Goal: Task Accomplishment & Management: Manage account settings

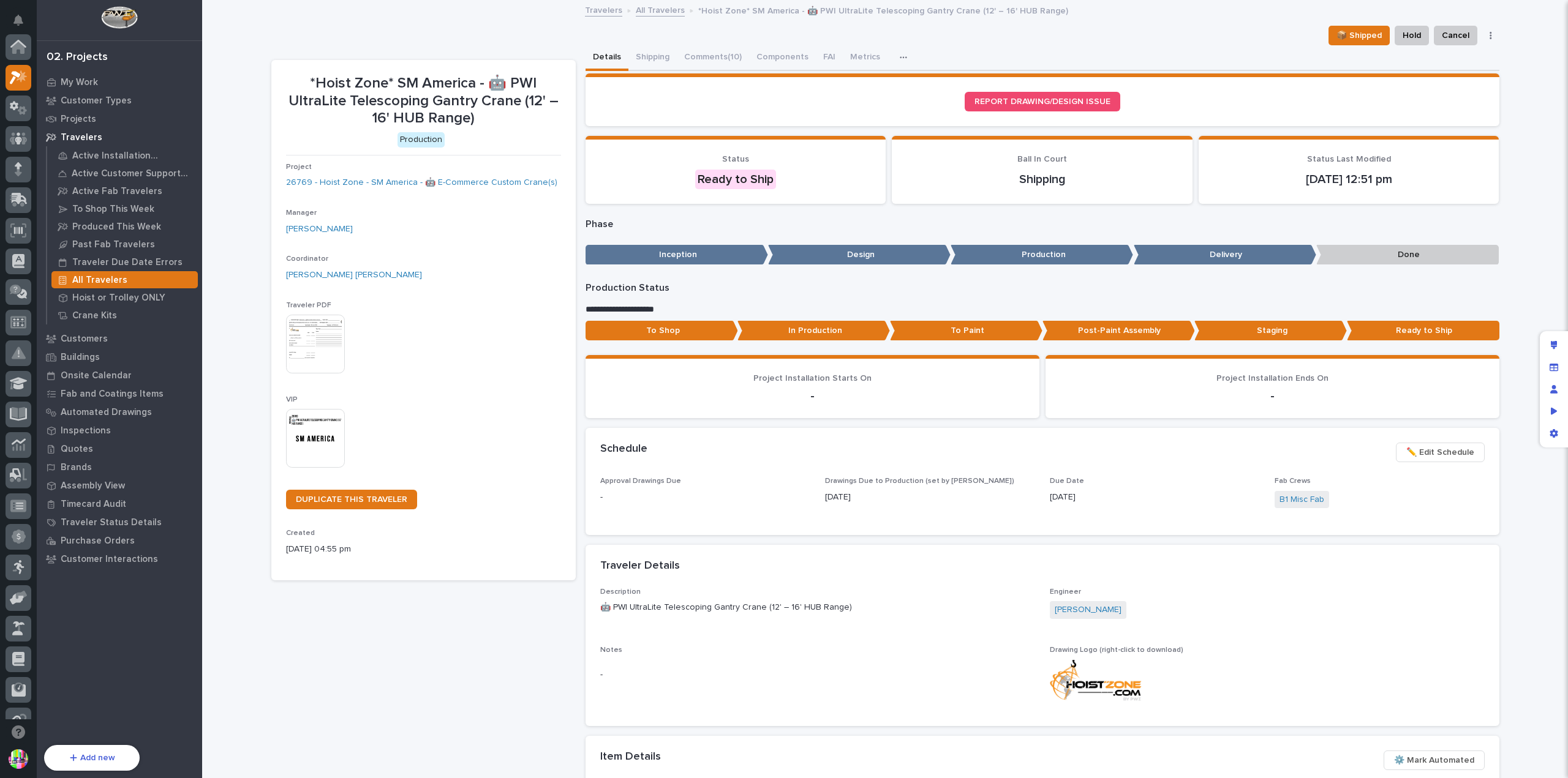
scroll to position [31, 0]
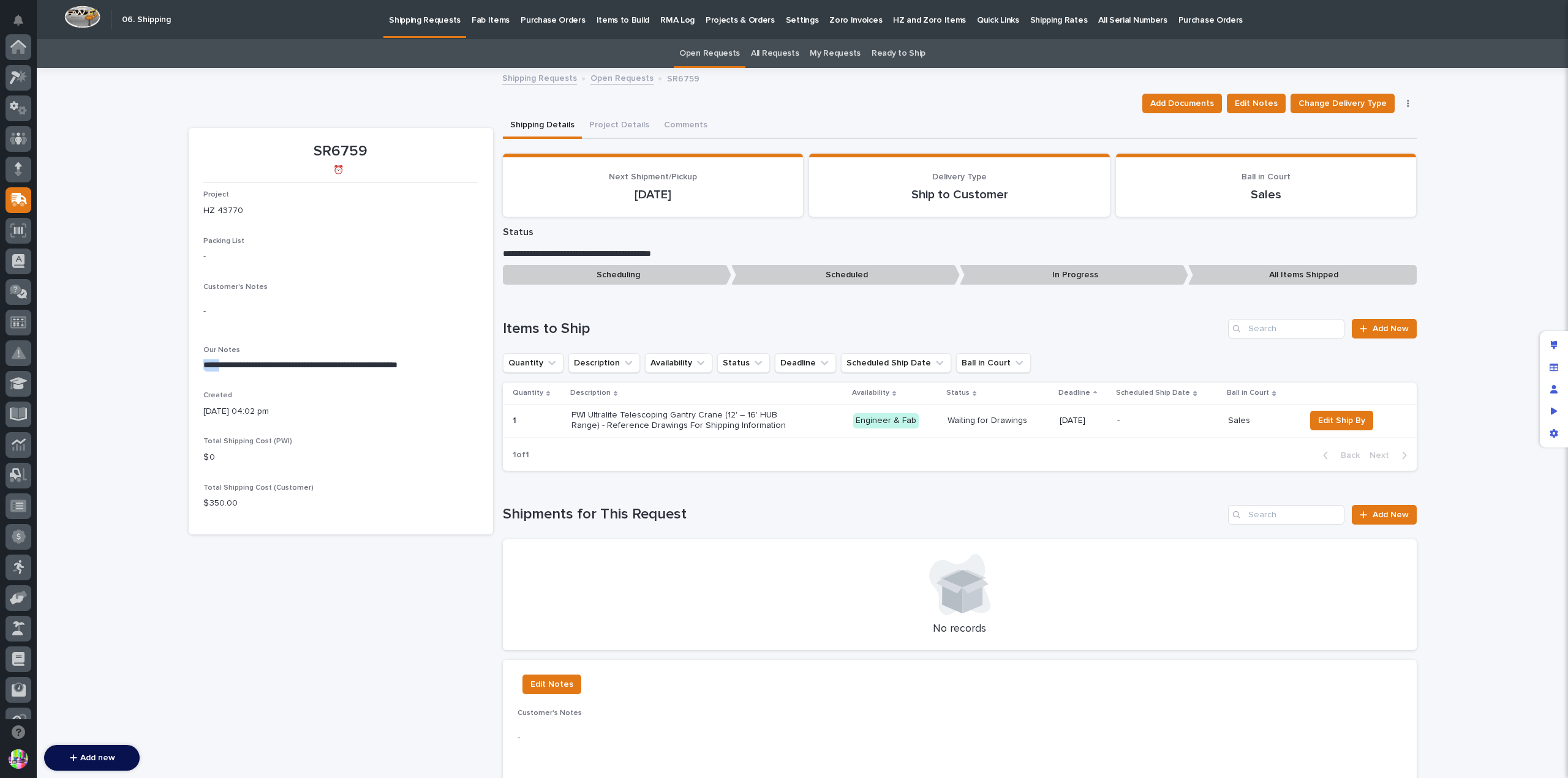
click at [624, 75] on link "Open Requests" at bounding box center [622, 77] width 63 height 14
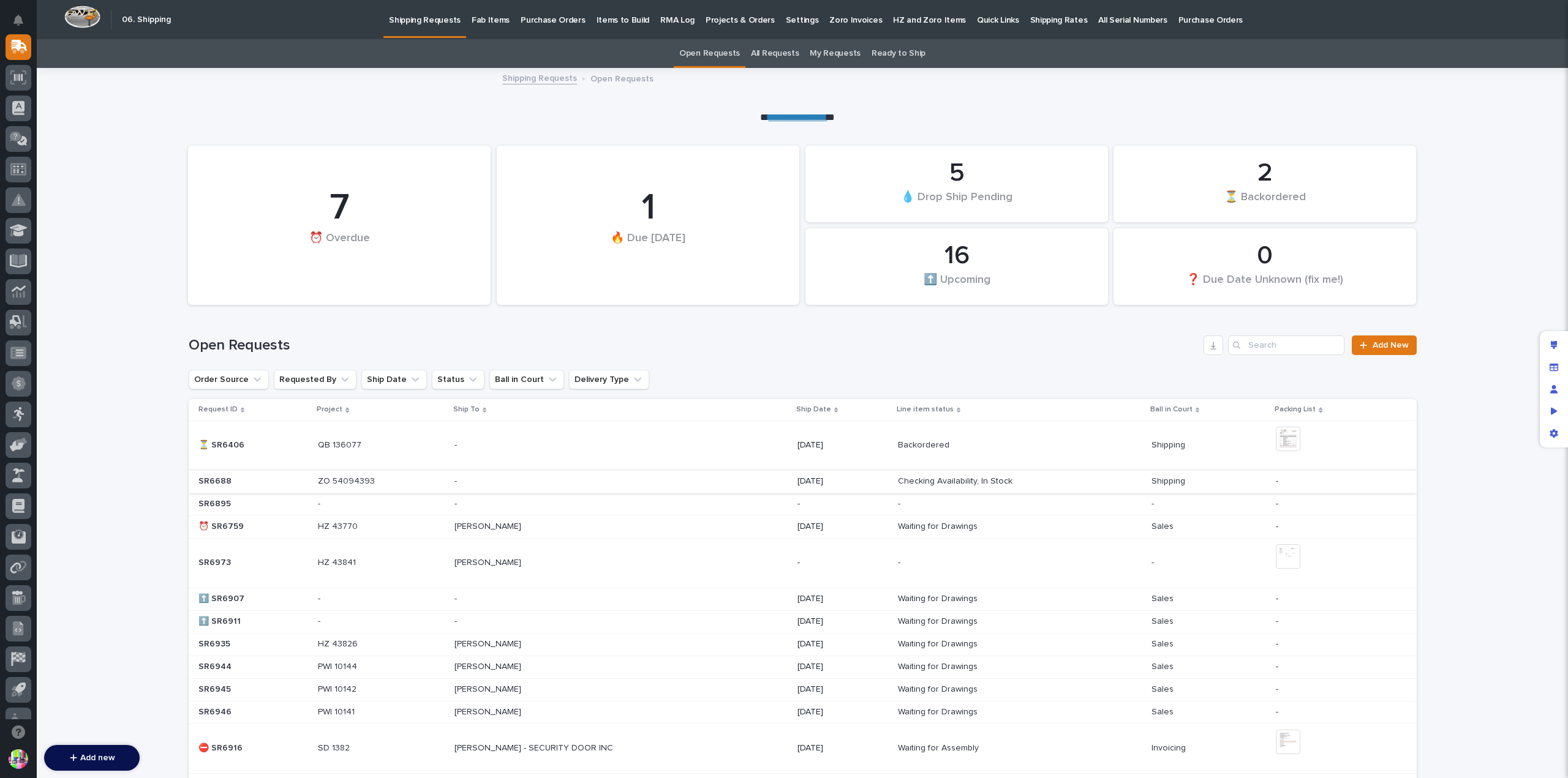
scroll to position [132, 0]
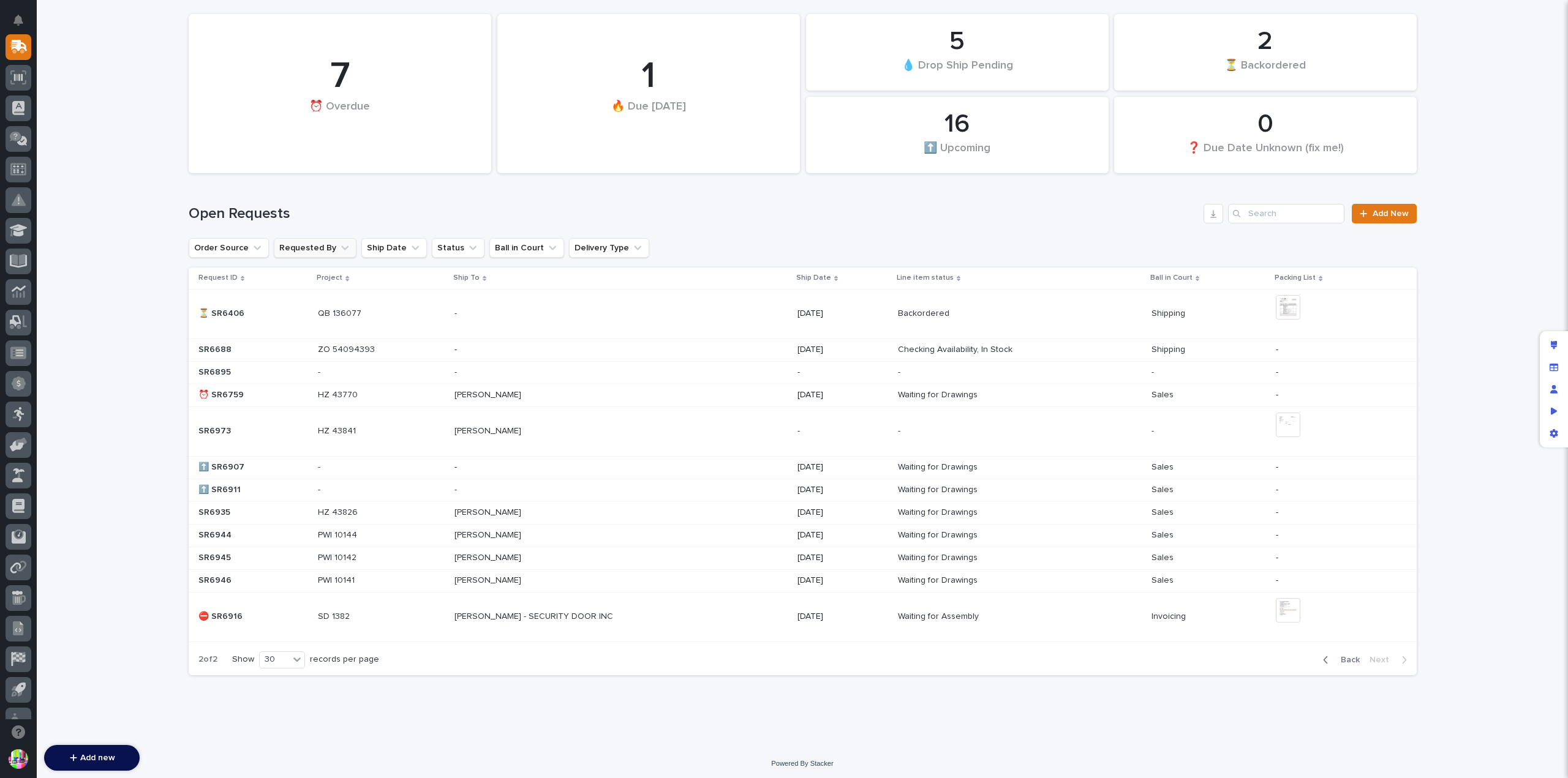
click at [339, 243] on icon "Requested By" at bounding box center [344, 248] width 12 height 12
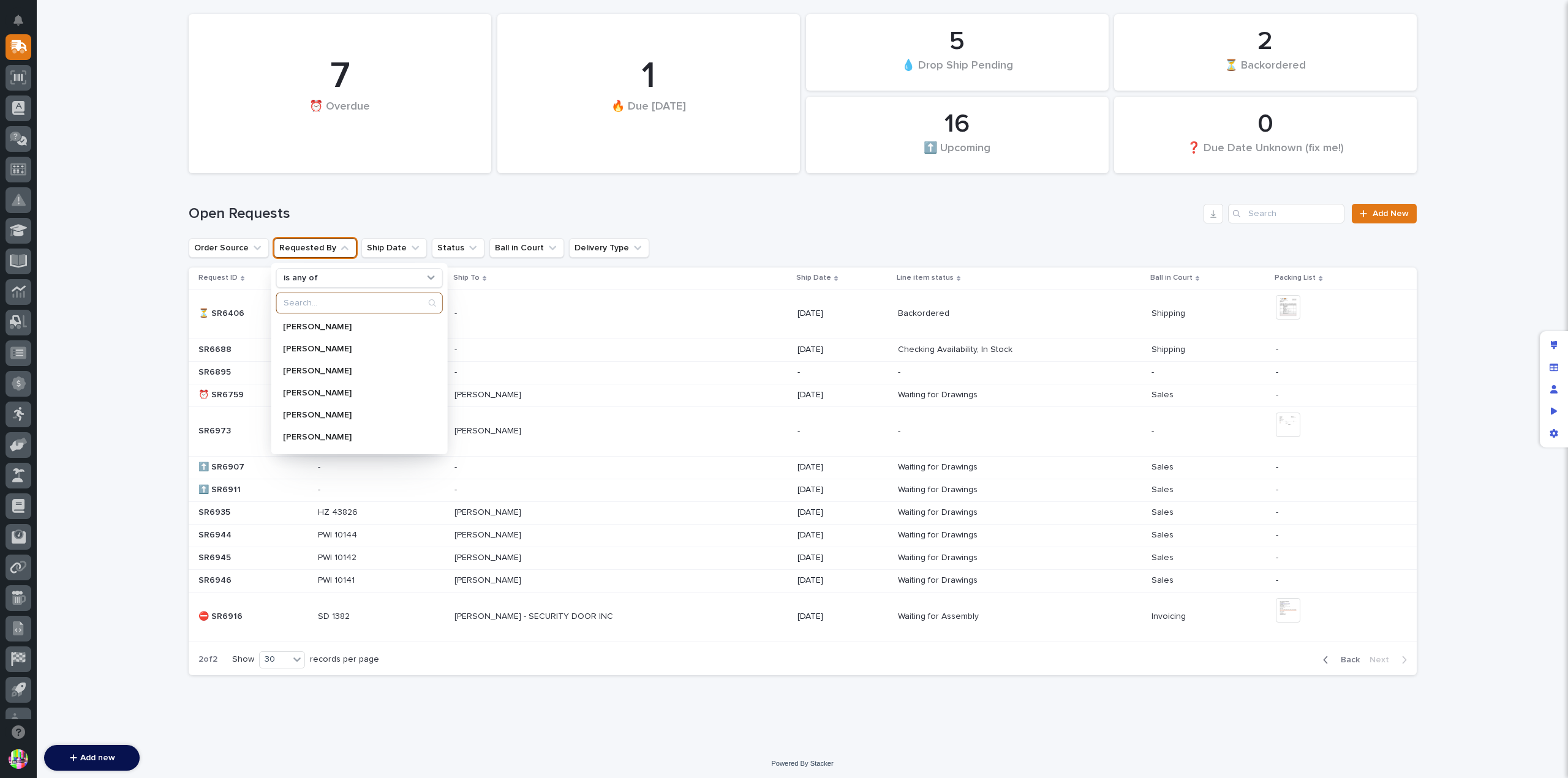
click at [346, 295] on input "Search" at bounding box center [359, 303] width 165 height 19
type input "matt"
click at [321, 385] on div "Matt Hall" at bounding box center [359, 393] width 167 height 19
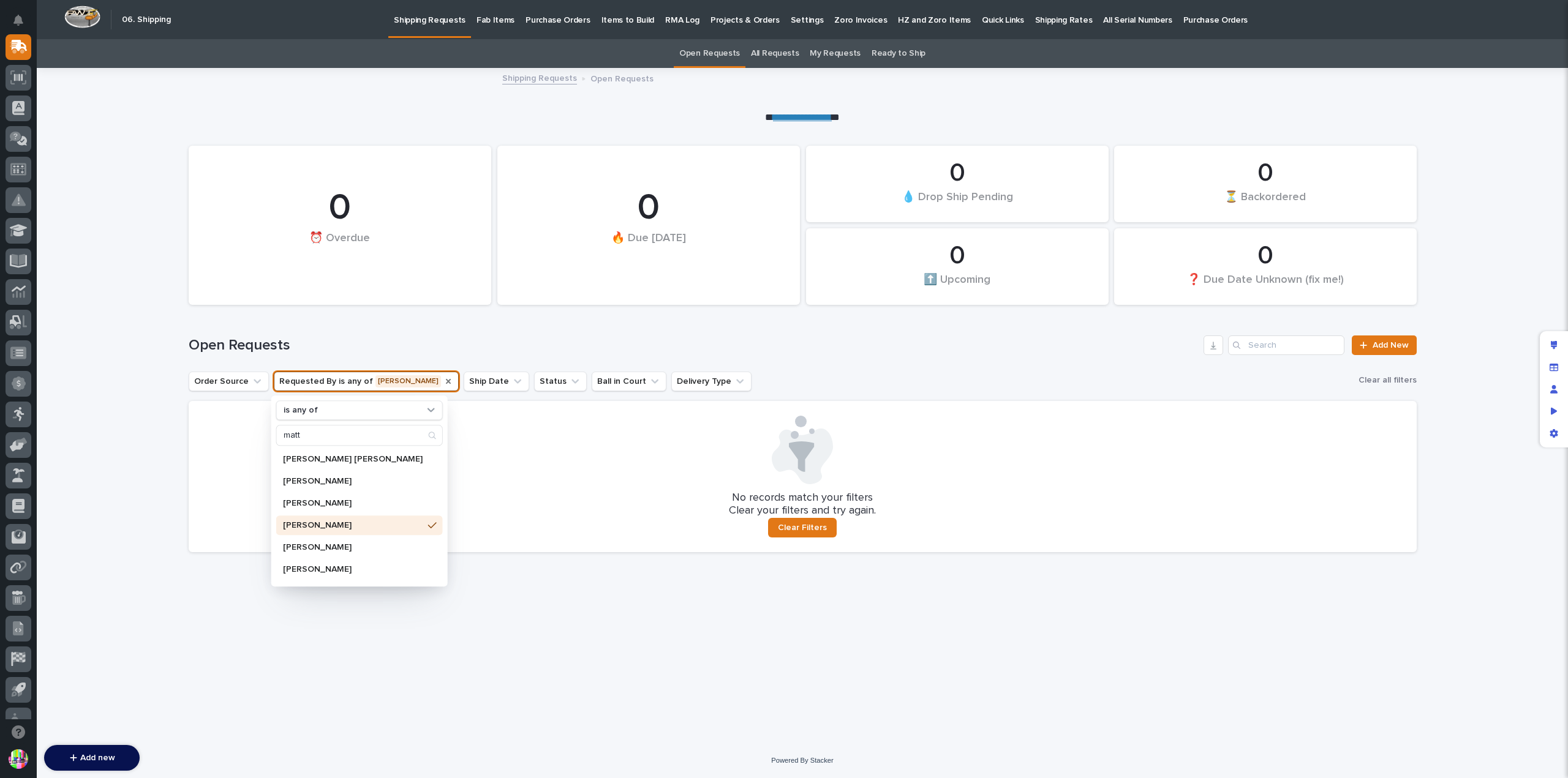
click at [446, 379] on icon "Requested By" at bounding box center [449, 381] width 5 height 5
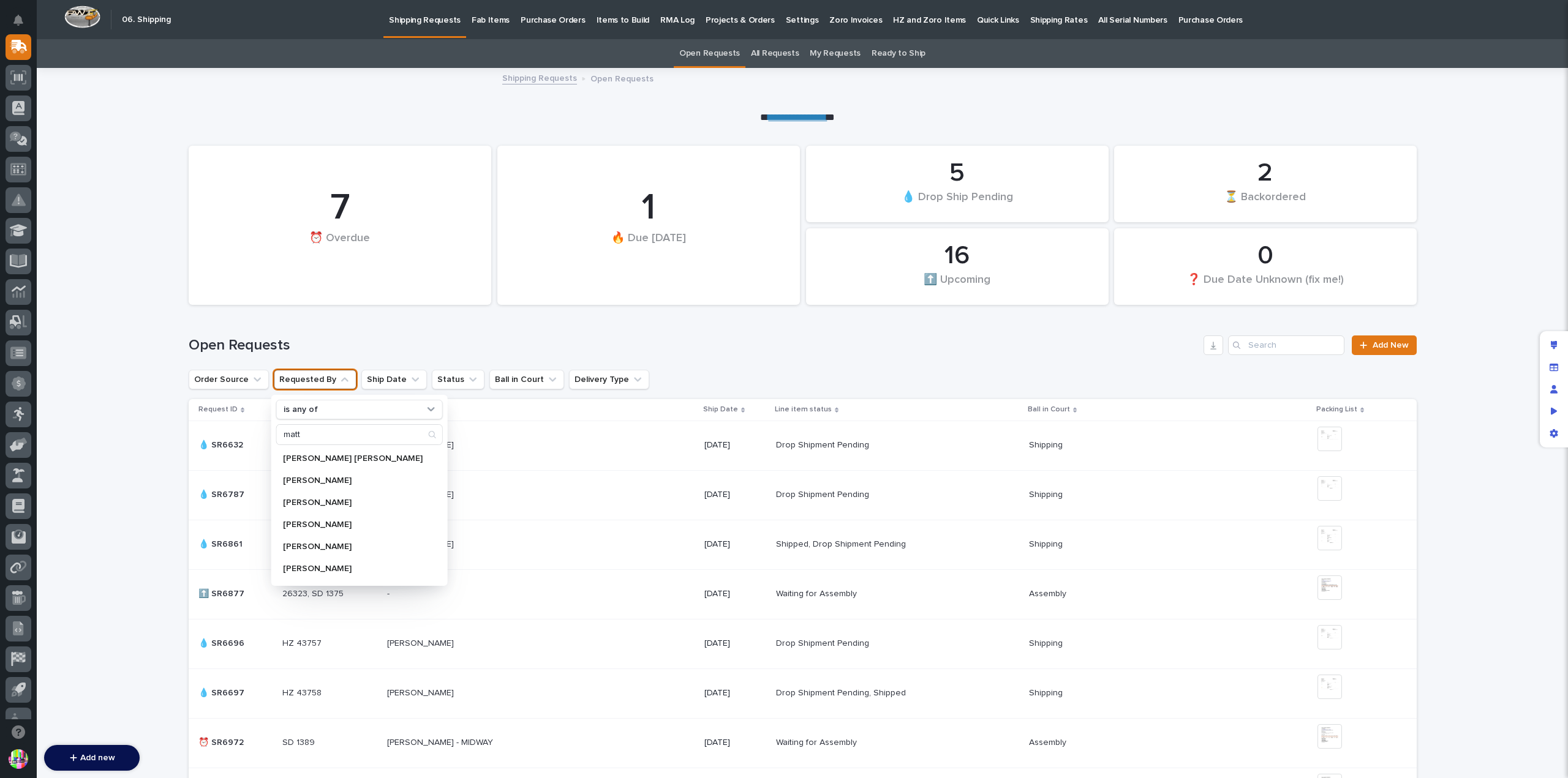
click at [702, 359] on div "Open Requests Add New" at bounding box center [803, 340] width 1229 height 59
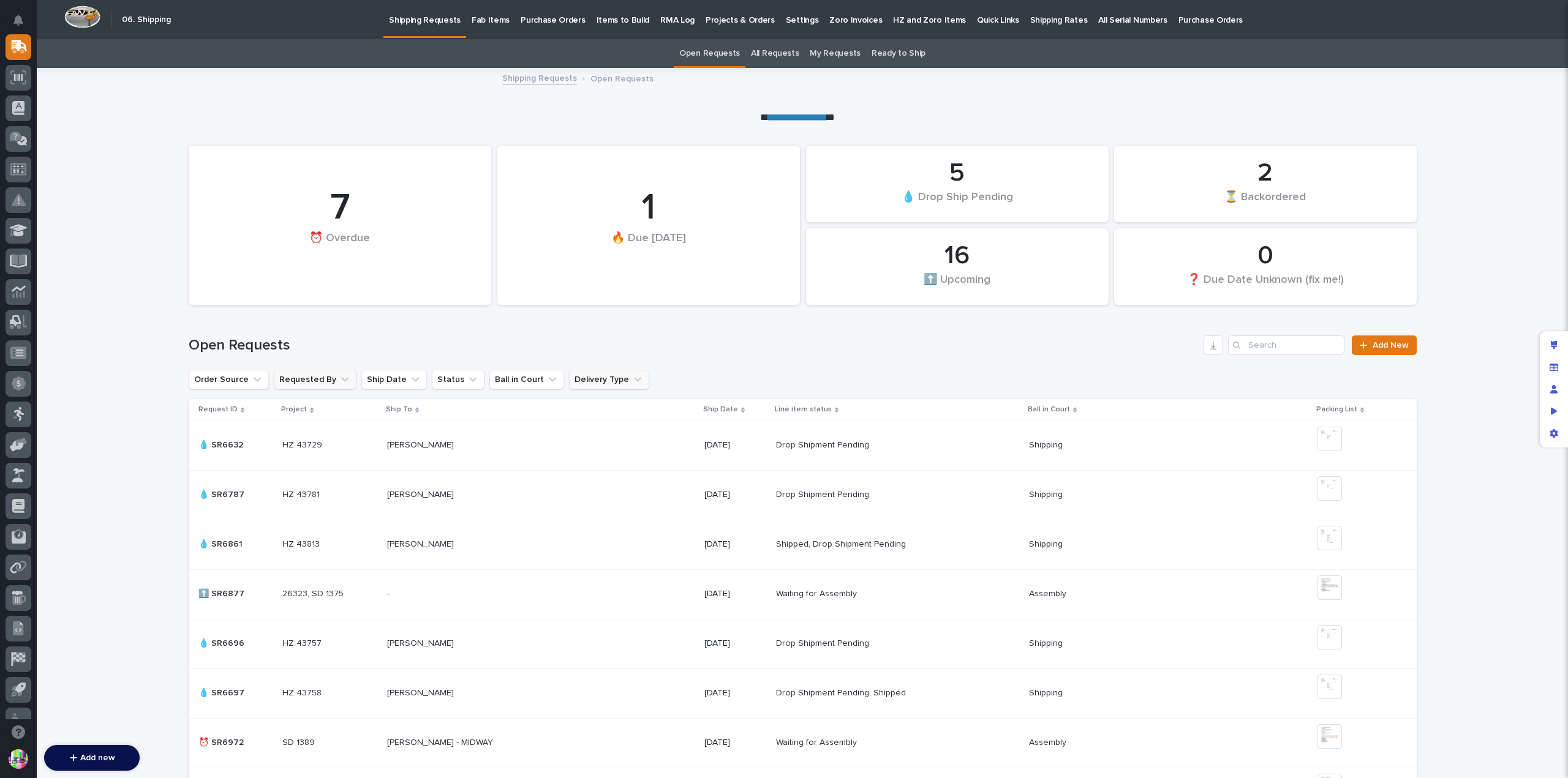
click at [572, 374] on button "Delivery Type" at bounding box center [609, 380] width 80 height 19
click at [500, 345] on h1 "Open Requests" at bounding box center [694, 346] width 1011 height 18
click at [1556, 340] on div "Edit layout" at bounding box center [1553, 345] width 22 height 22
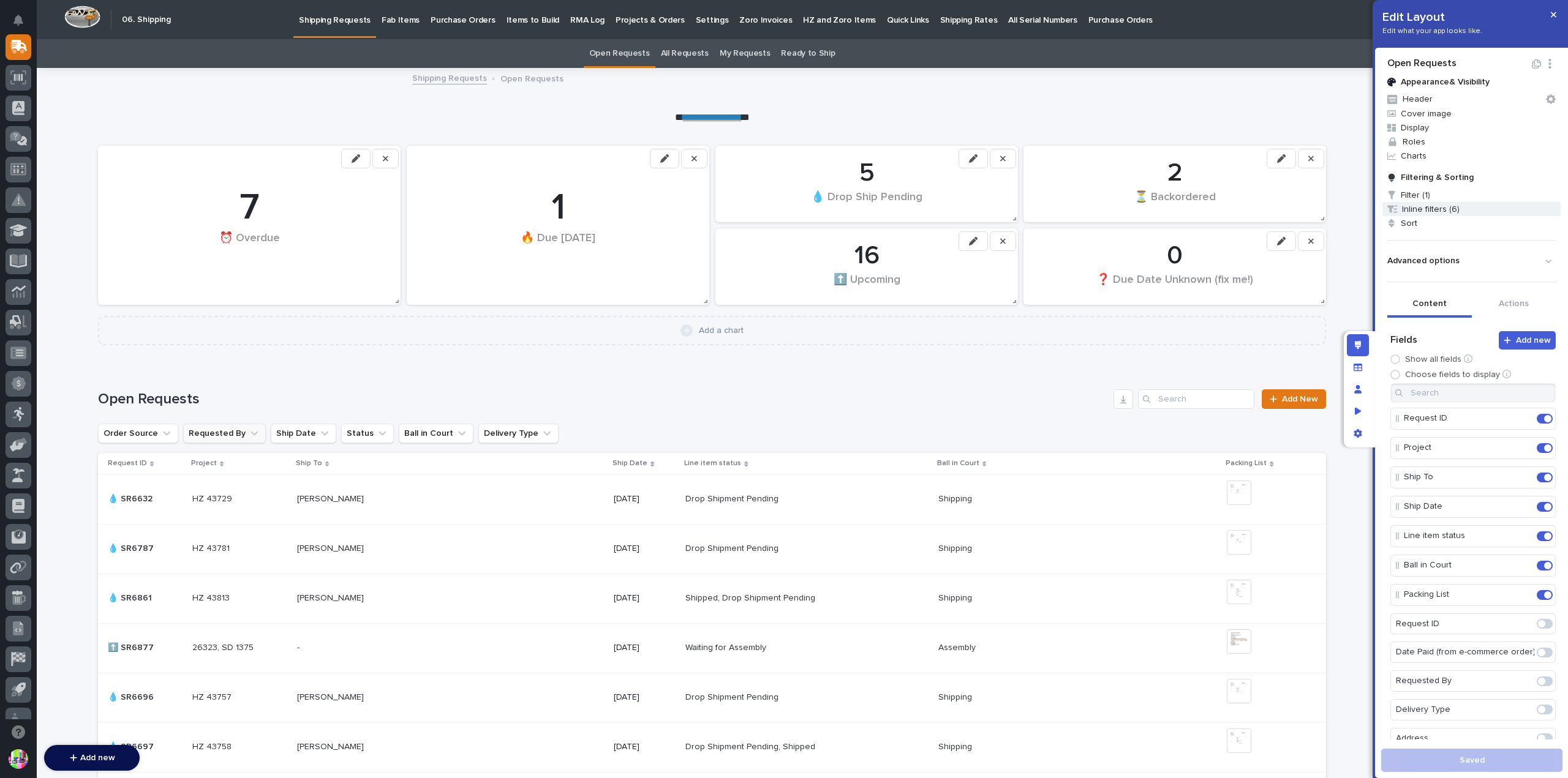
click at [1436, 203] on span "Inline filters (6)" at bounding box center [1472, 209] width 178 height 14
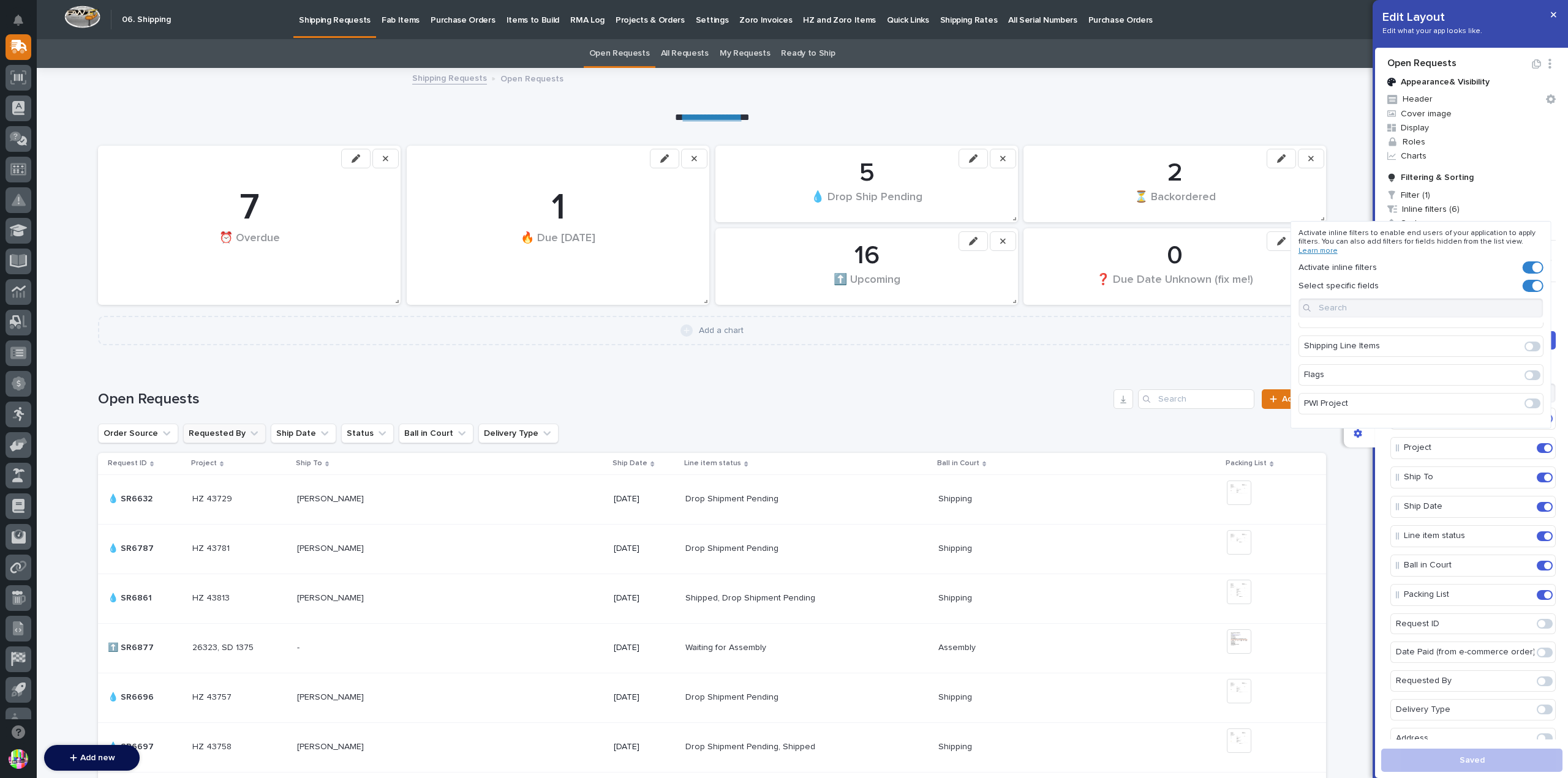
scroll to position [62, 0]
click at [1403, 311] on input at bounding box center [1421, 308] width 245 height 19
click at [1529, 331] on span at bounding box center [1529, 334] width 7 height 7
type input "ship to"
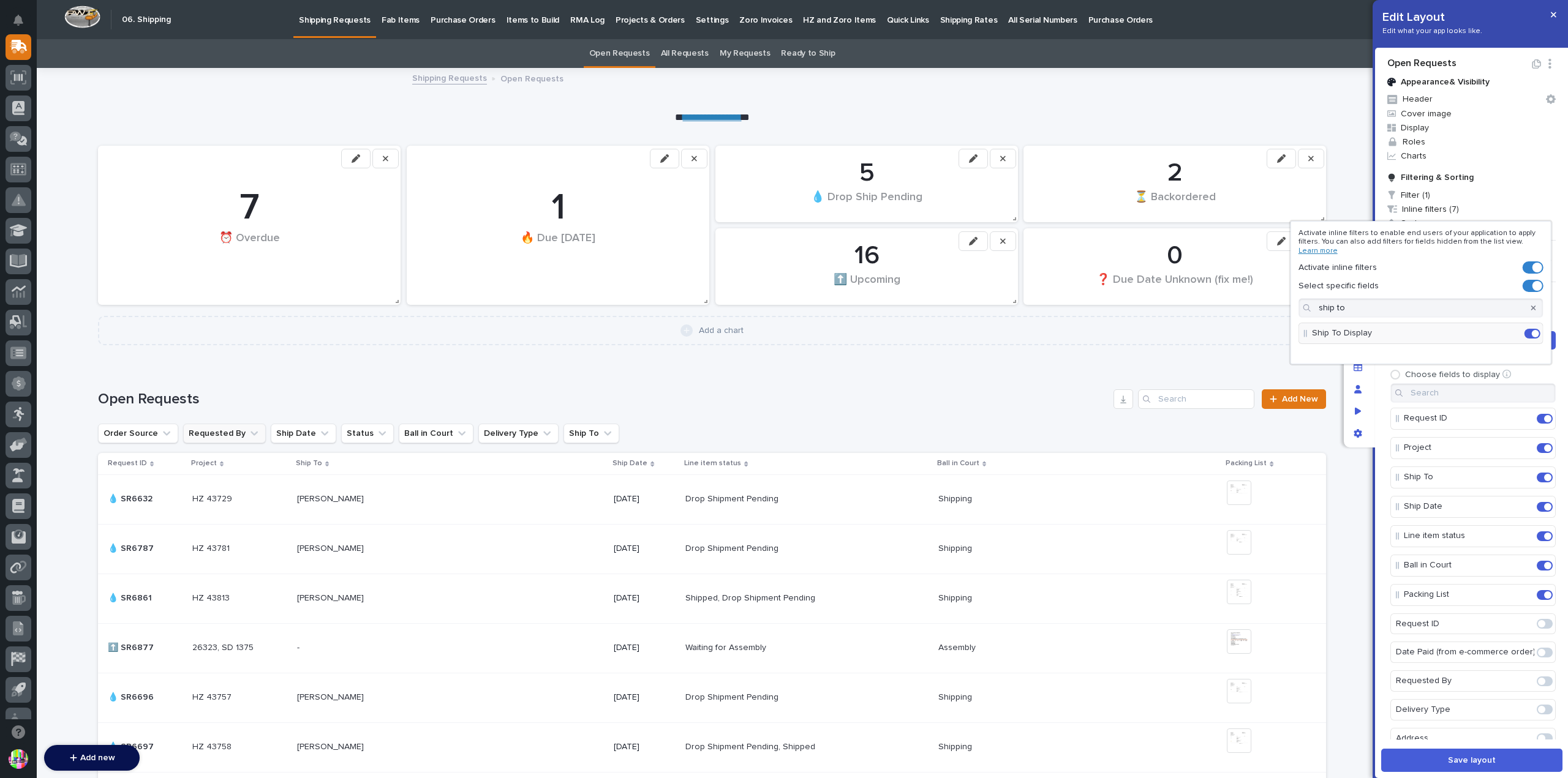
click at [1470, 754] on div at bounding box center [784, 389] width 1568 height 778
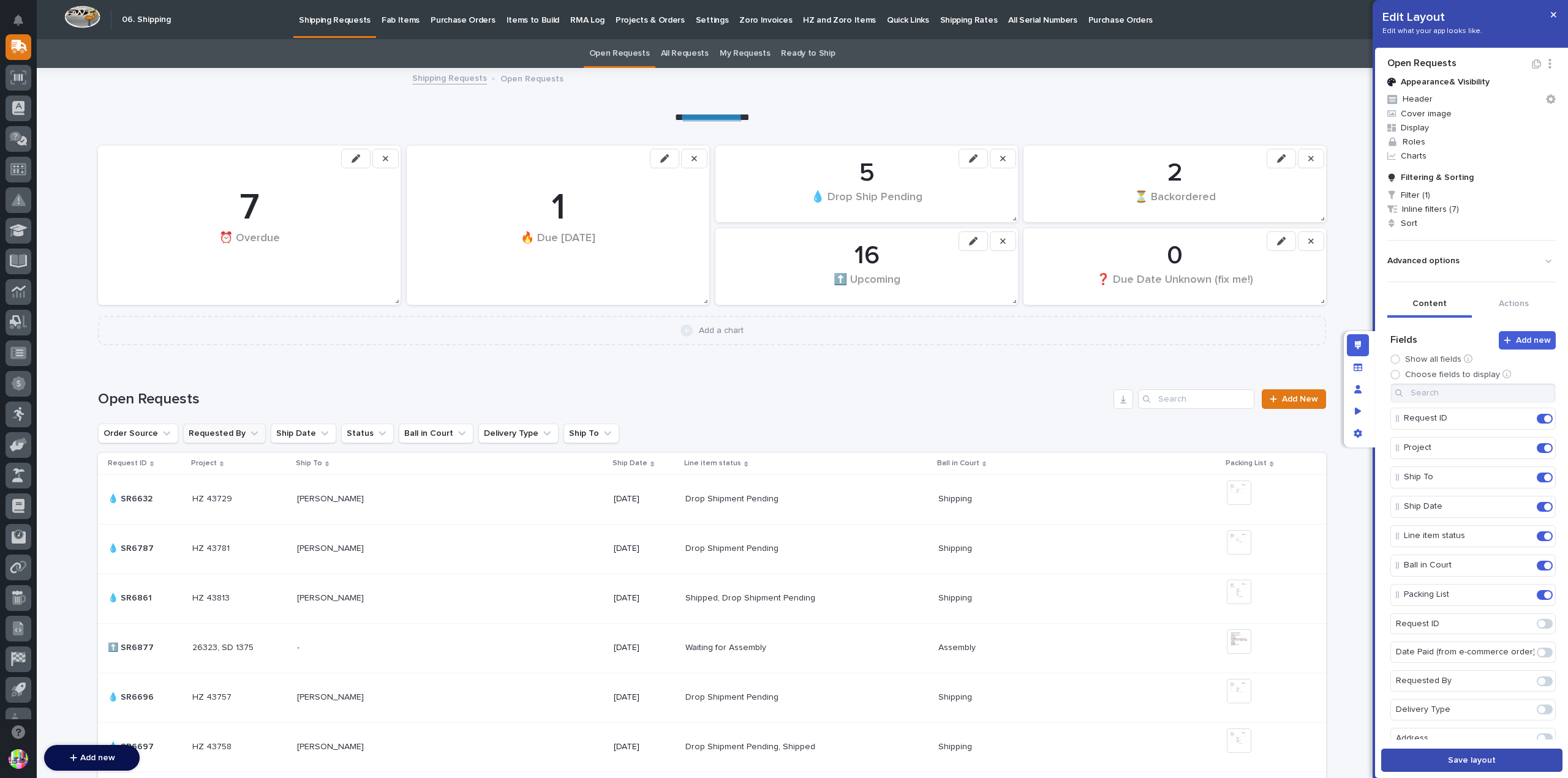
click at [1470, 752] on button "Save layout" at bounding box center [1472, 760] width 181 height 23
click at [1550, 19] on button "button" at bounding box center [1553, 15] width 20 height 19
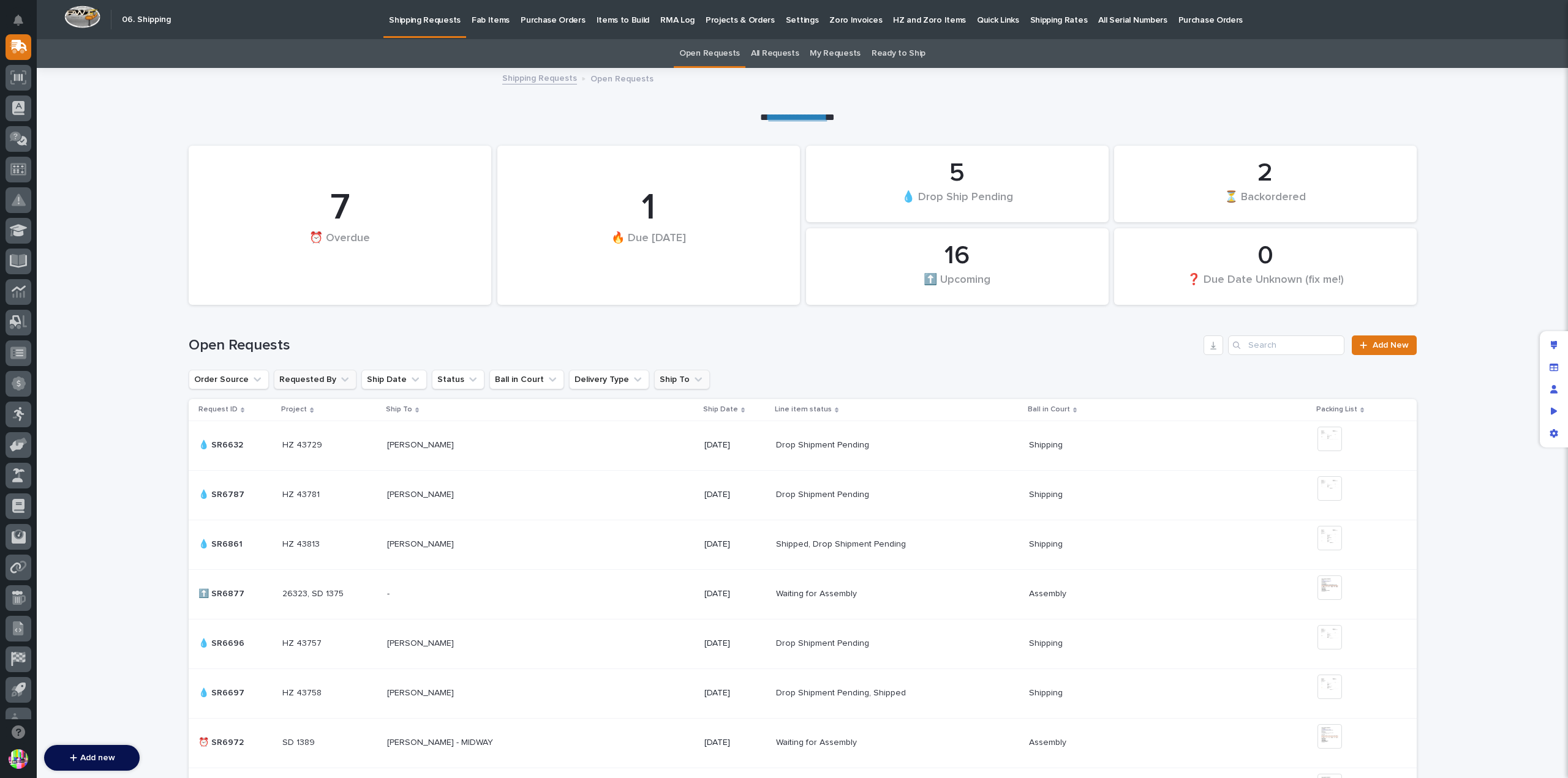
click at [667, 378] on button "Ship To" at bounding box center [682, 380] width 56 height 19
click at [679, 429] on input at bounding box center [722, 435] width 156 height 19
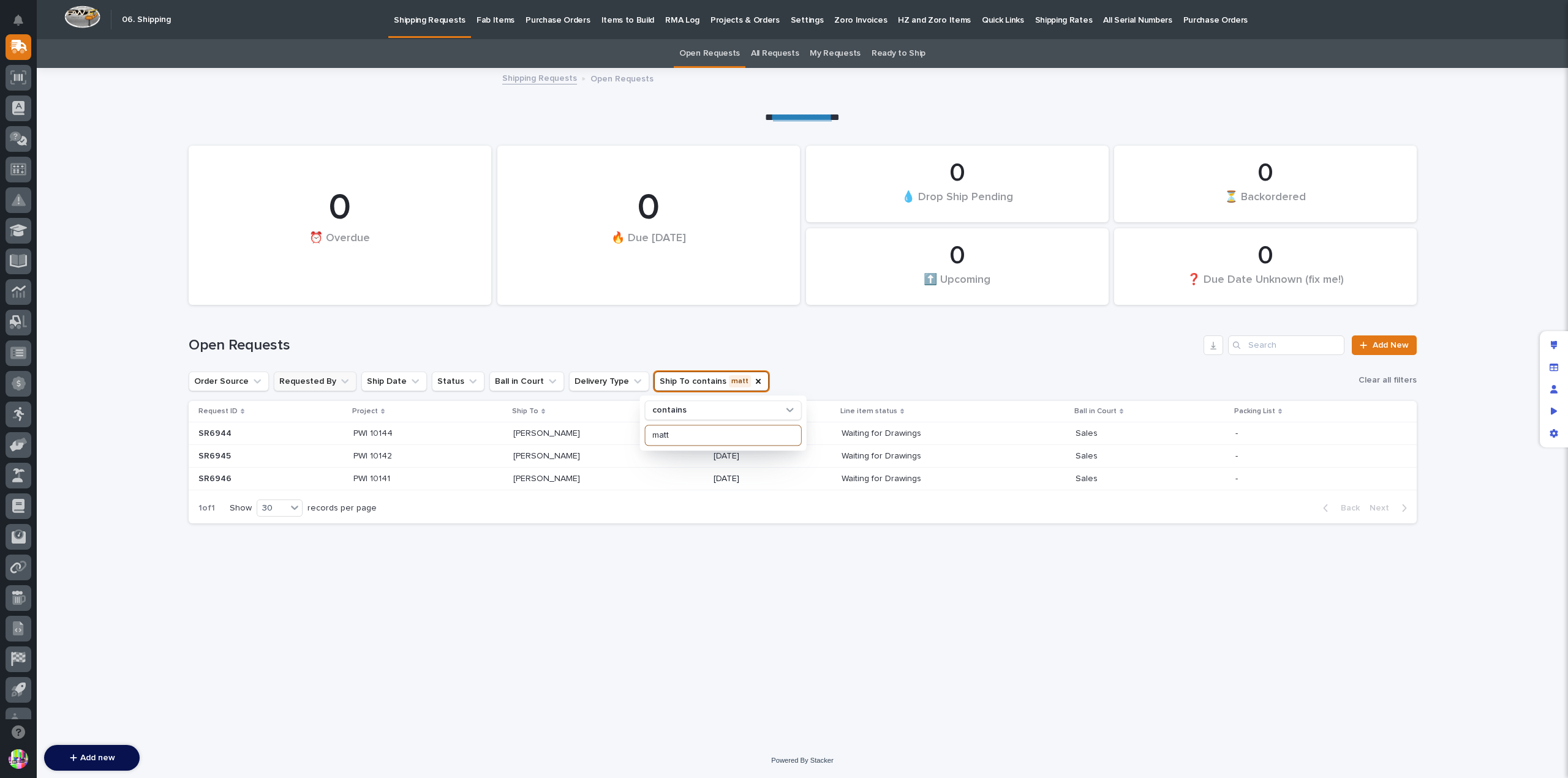
type input "matt"
click at [225, 437] on p "SR6944" at bounding box center [216, 432] width 36 height 13
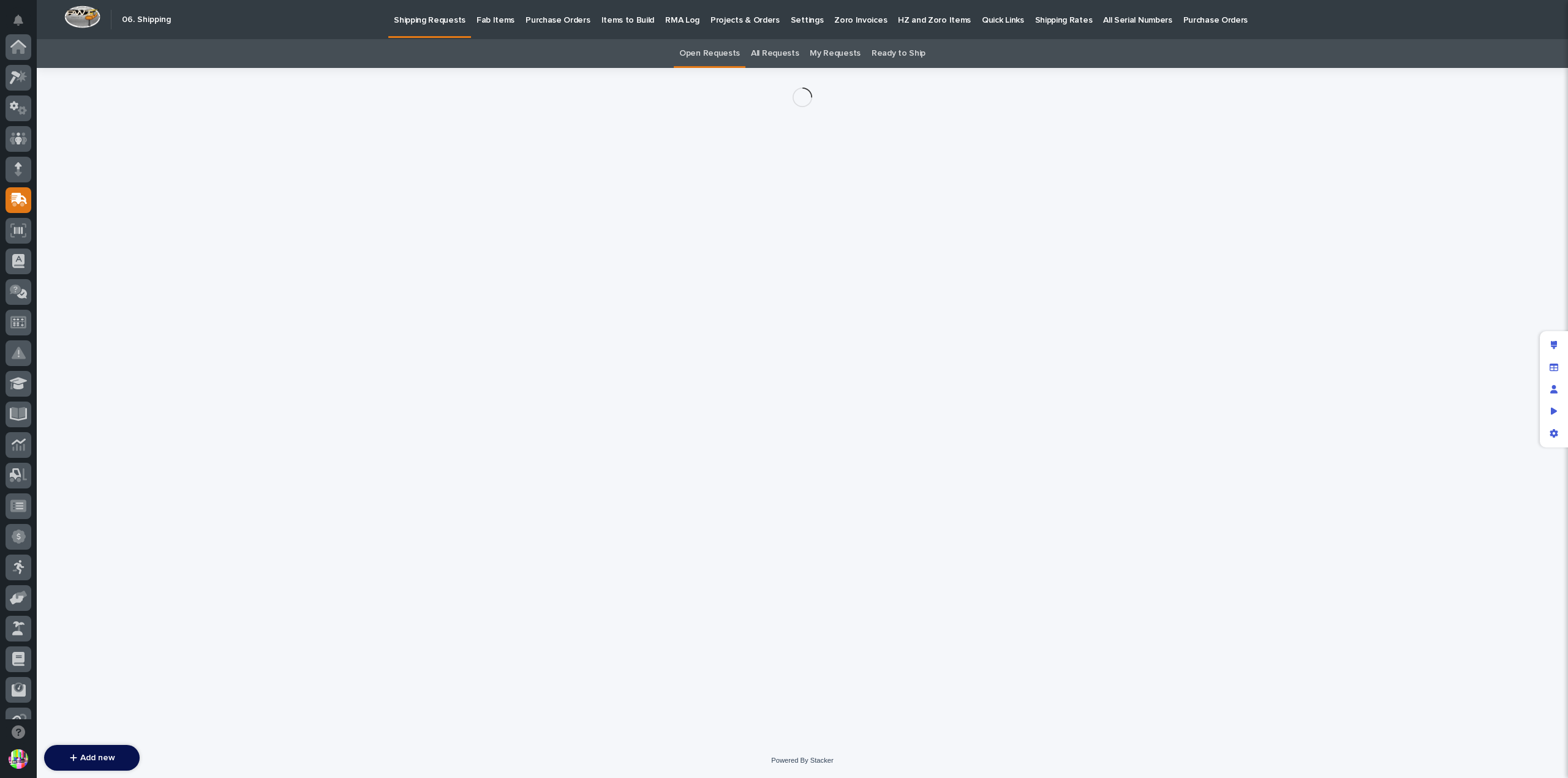
scroll to position [153, 0]
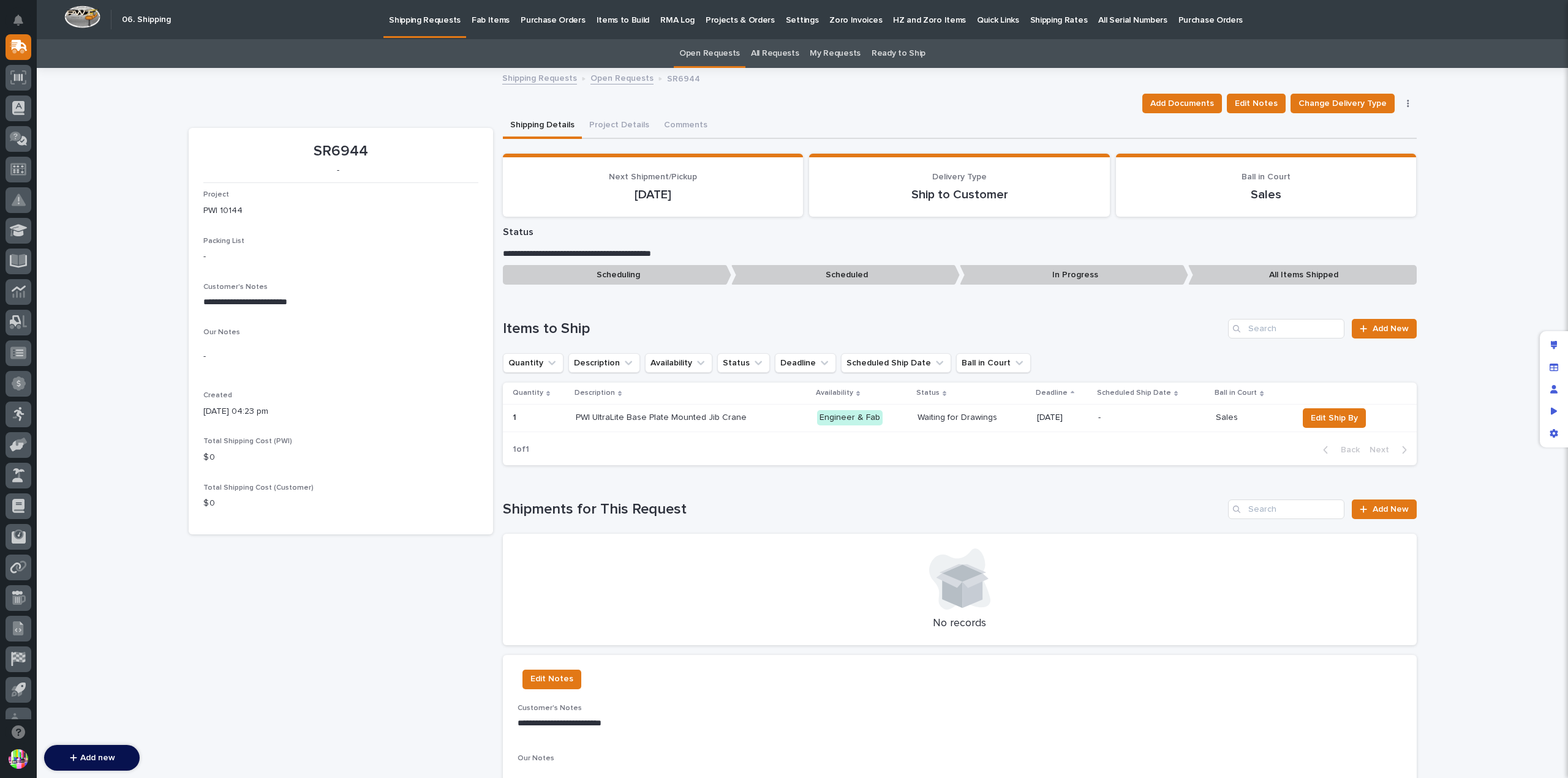
click at [1400, 104] on button "button" at bounding box center [1408, 104] width 17 height 9
drag, startPoint x: 1387, startPoint y: 137, endPoint x: 1386, endPoint y: 147, distance: 10.0
click at [1386, 147] on div "Shipping Cost Cancel Request Delete" at bounding box center [1370, 147] width 92 height 70
click at [1386, 147] on span "Cancel Request" at bounding box center [1370, 147] width 63 height 15
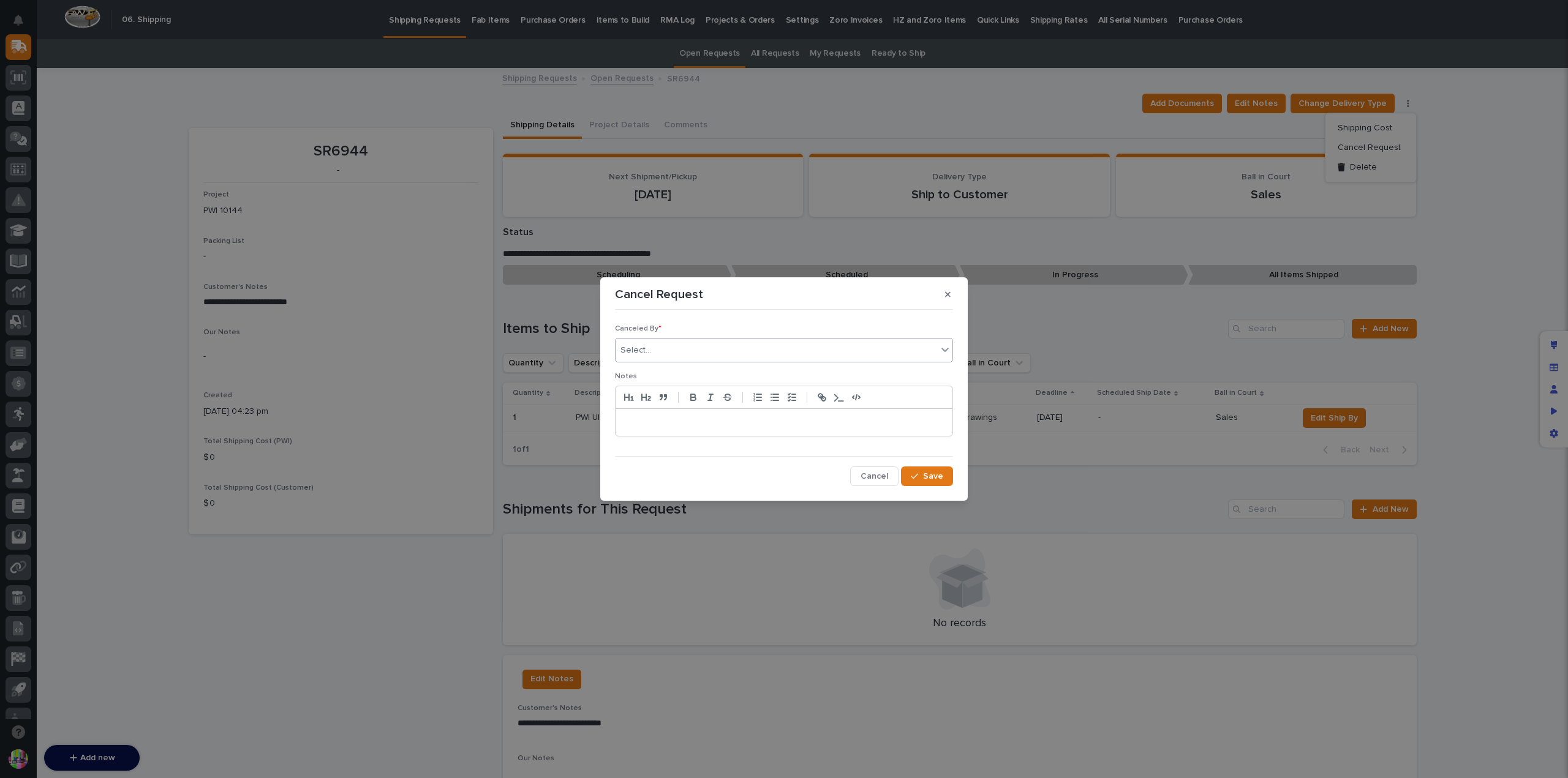
click at [841, 347] on div "Select..." at bounding box center [776, 351] width 322 height 20
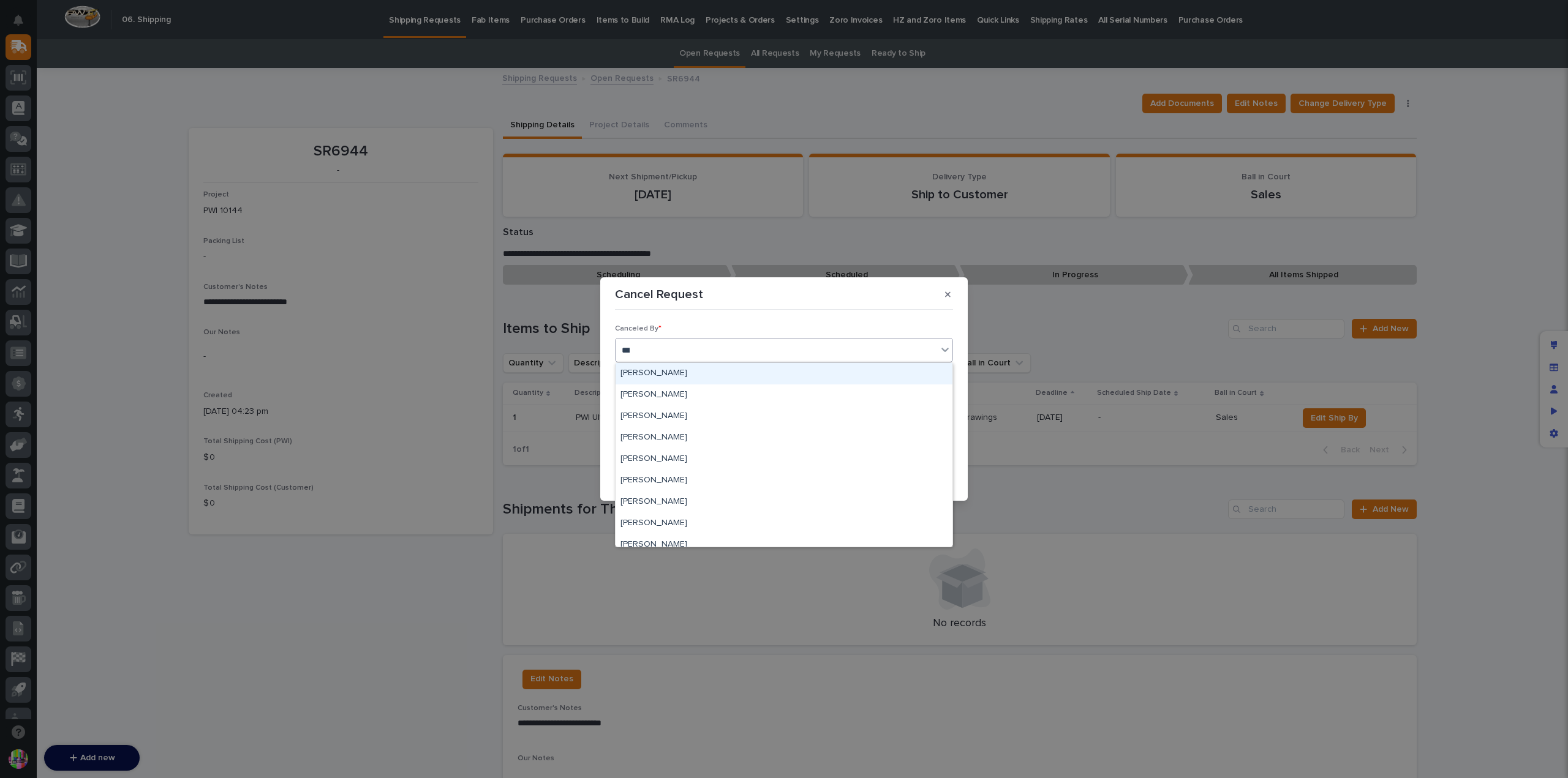
type input "****"
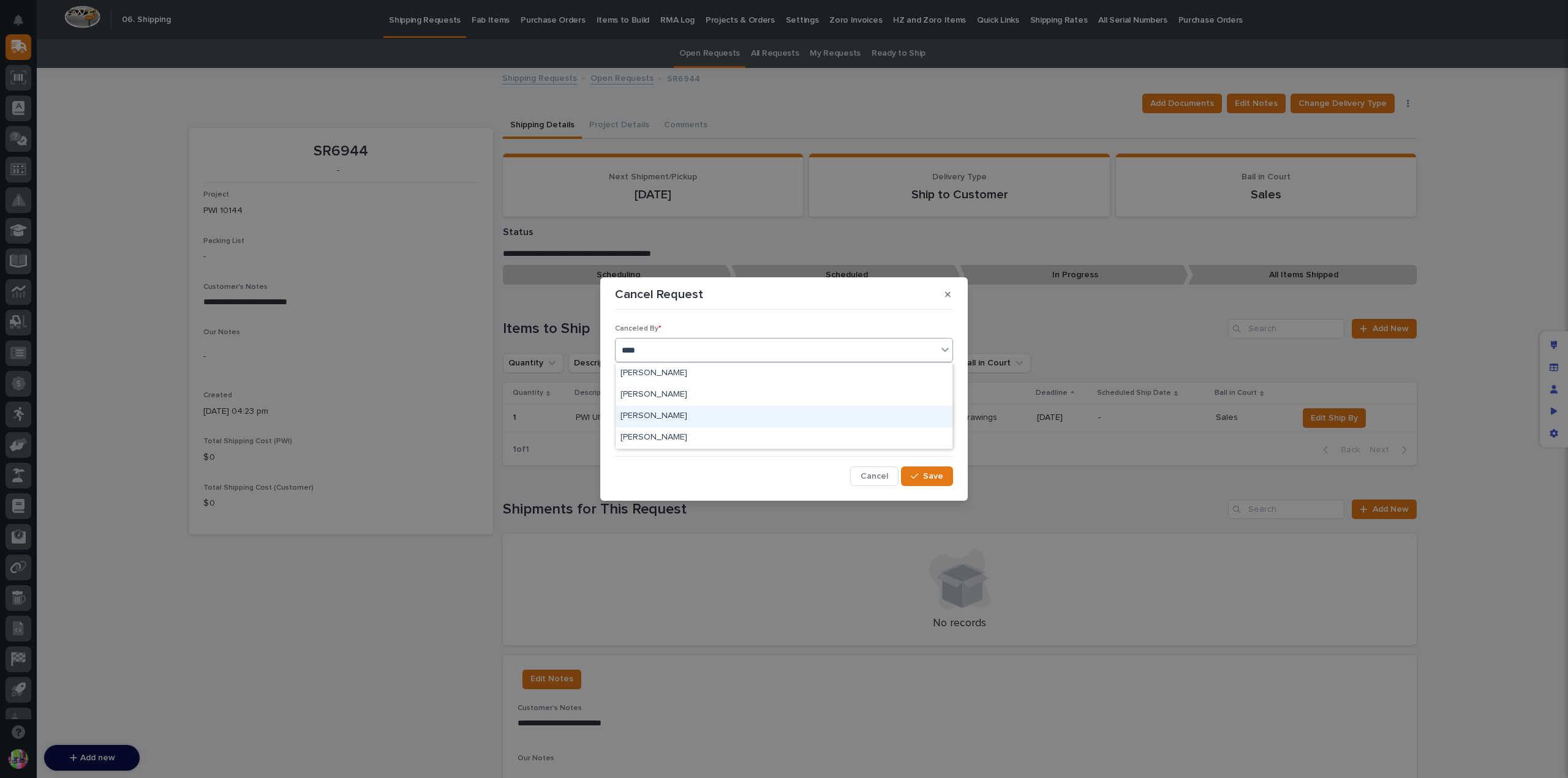
click at [725, 410] on div "Jason Miller" at bounding box center [784, 416] width 337 height 21
click at [718, 419] on p at bounding box center [783, 422] width 318 height 12
click at [916, 474] on icon "button" at bounding box center [914, 476] width 7 height 9
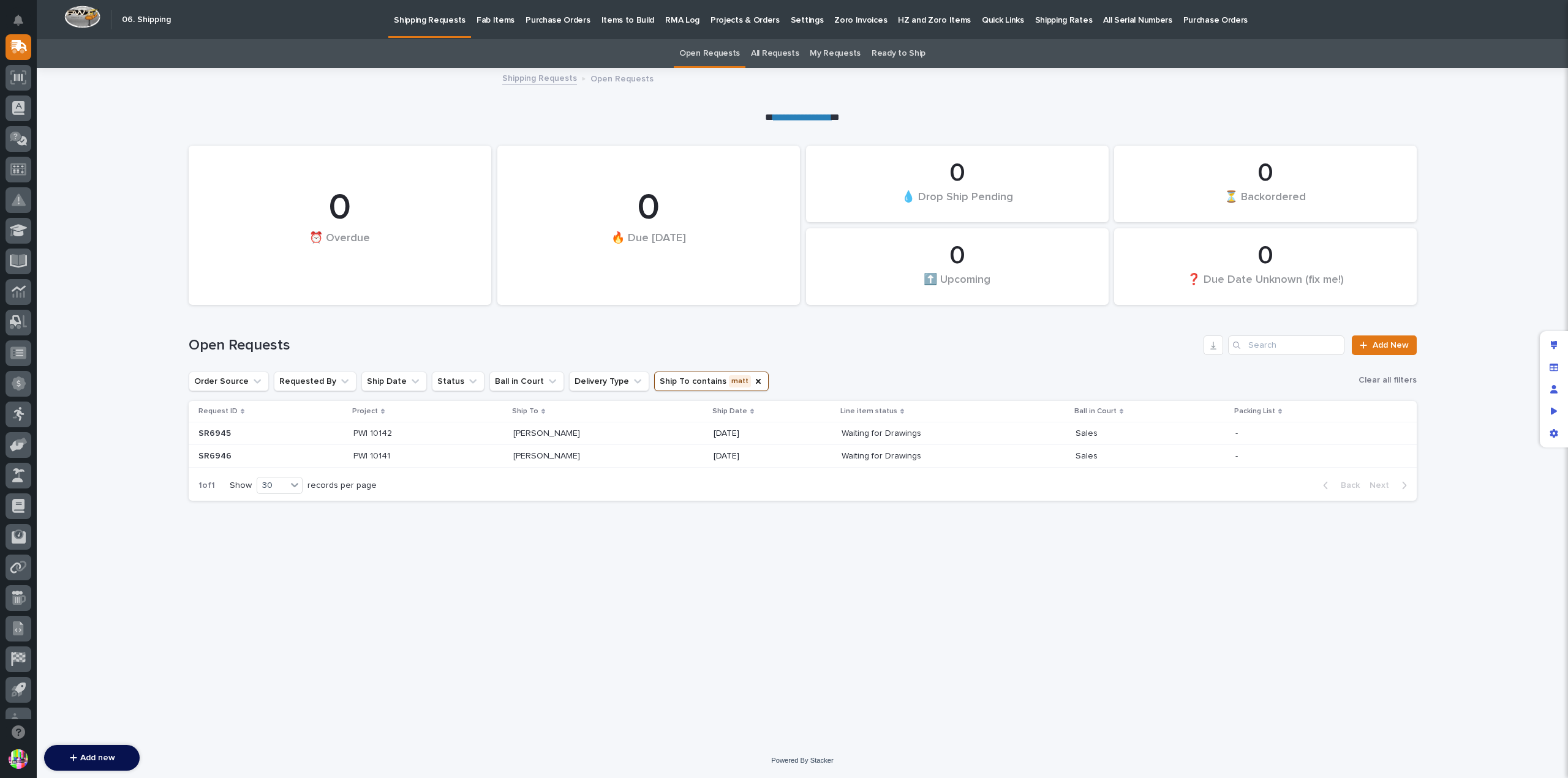
click at [230, 428] on p "SR6945" at bounding box center [215, 432] width 35 height 13
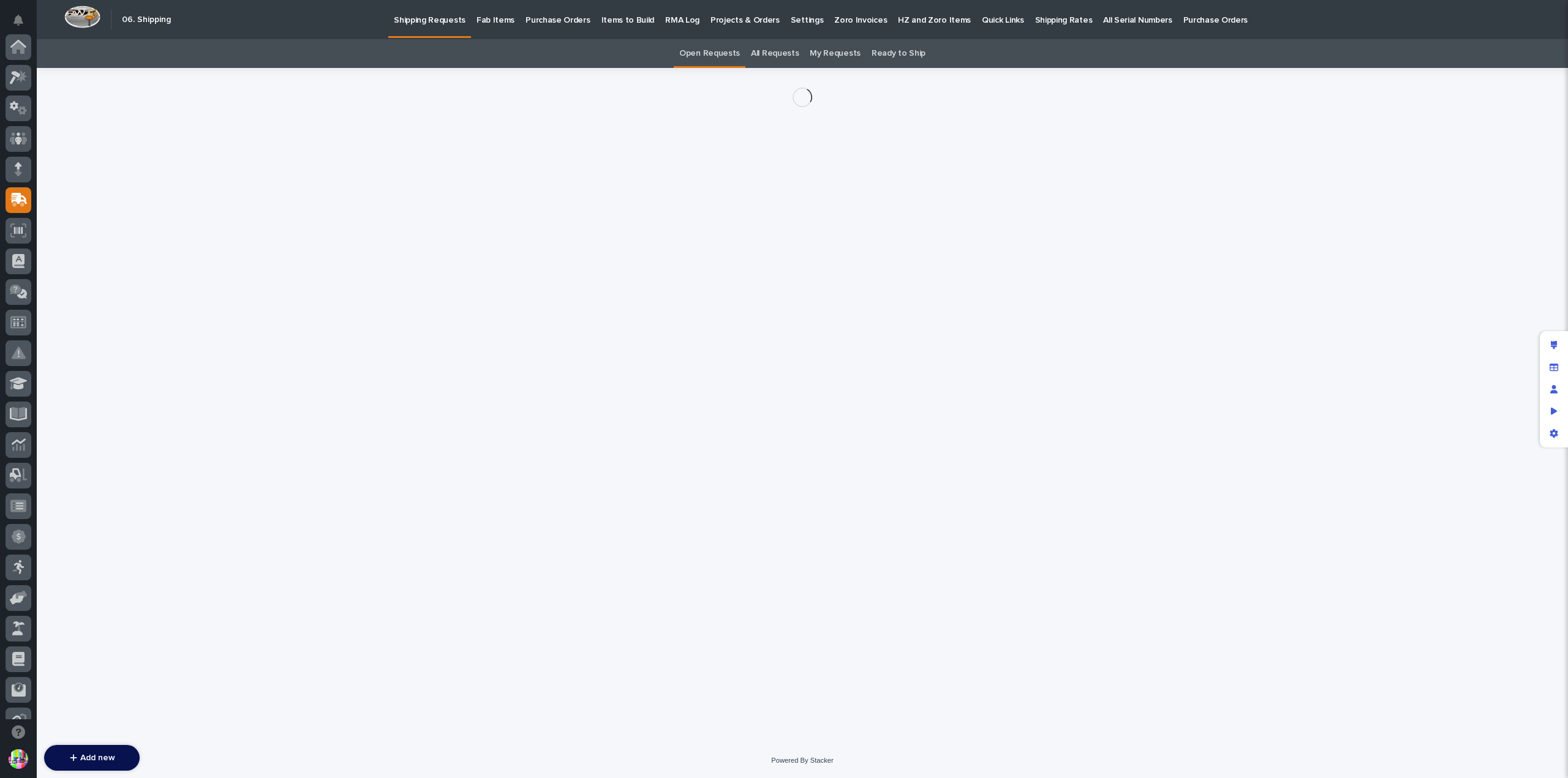
scroll to position [153, 0]
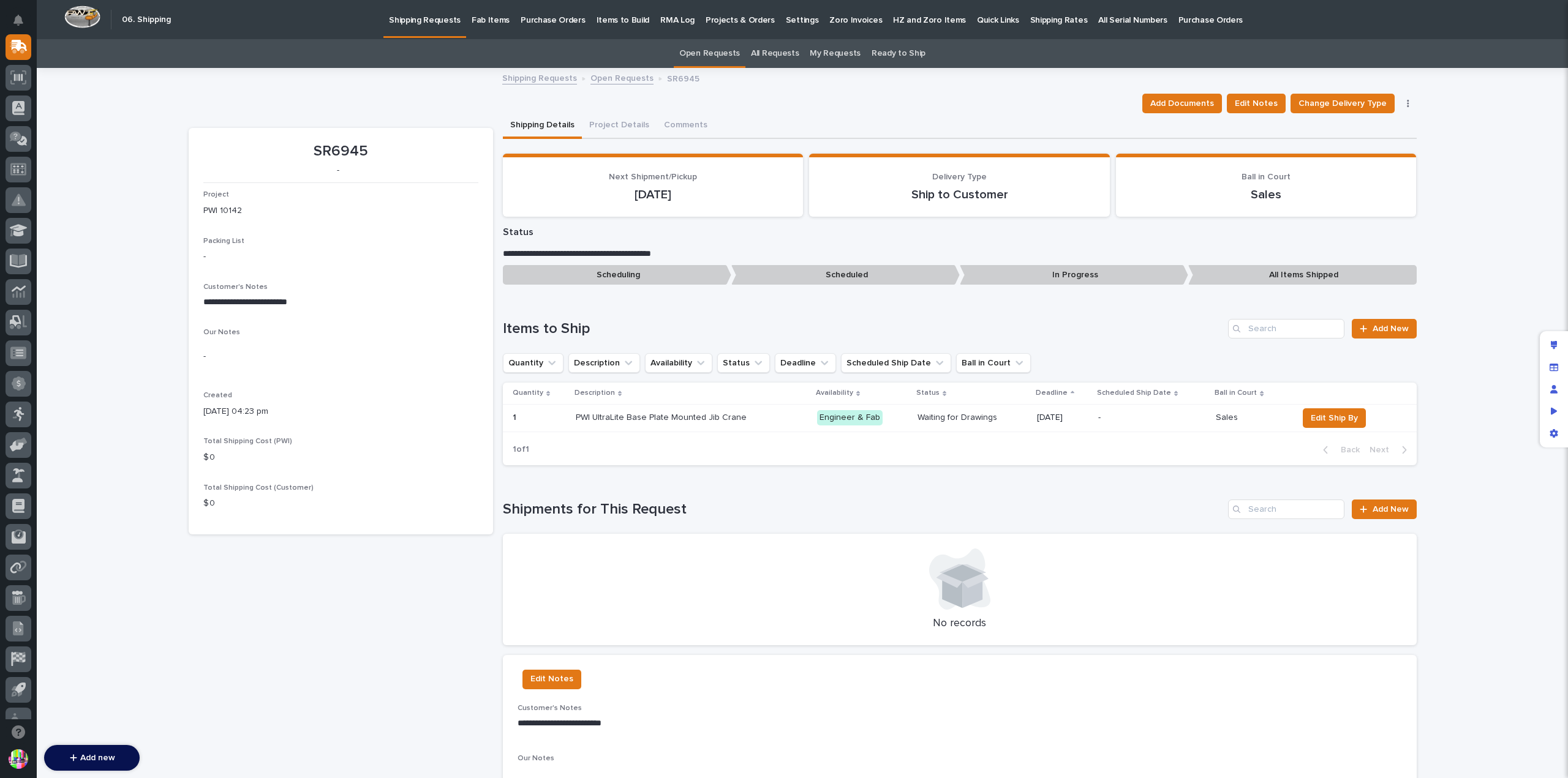
click at [1407, 107] on icon "button" at bounding box center [1408, 104] width 2 height 9
click at [1407, 105] on icon "button" at bounding box center [1408, 104] width 2 height 9
click at [1383, 146] on span "Cancel Request" at bounding box center [1370, 147] width 63 height 15
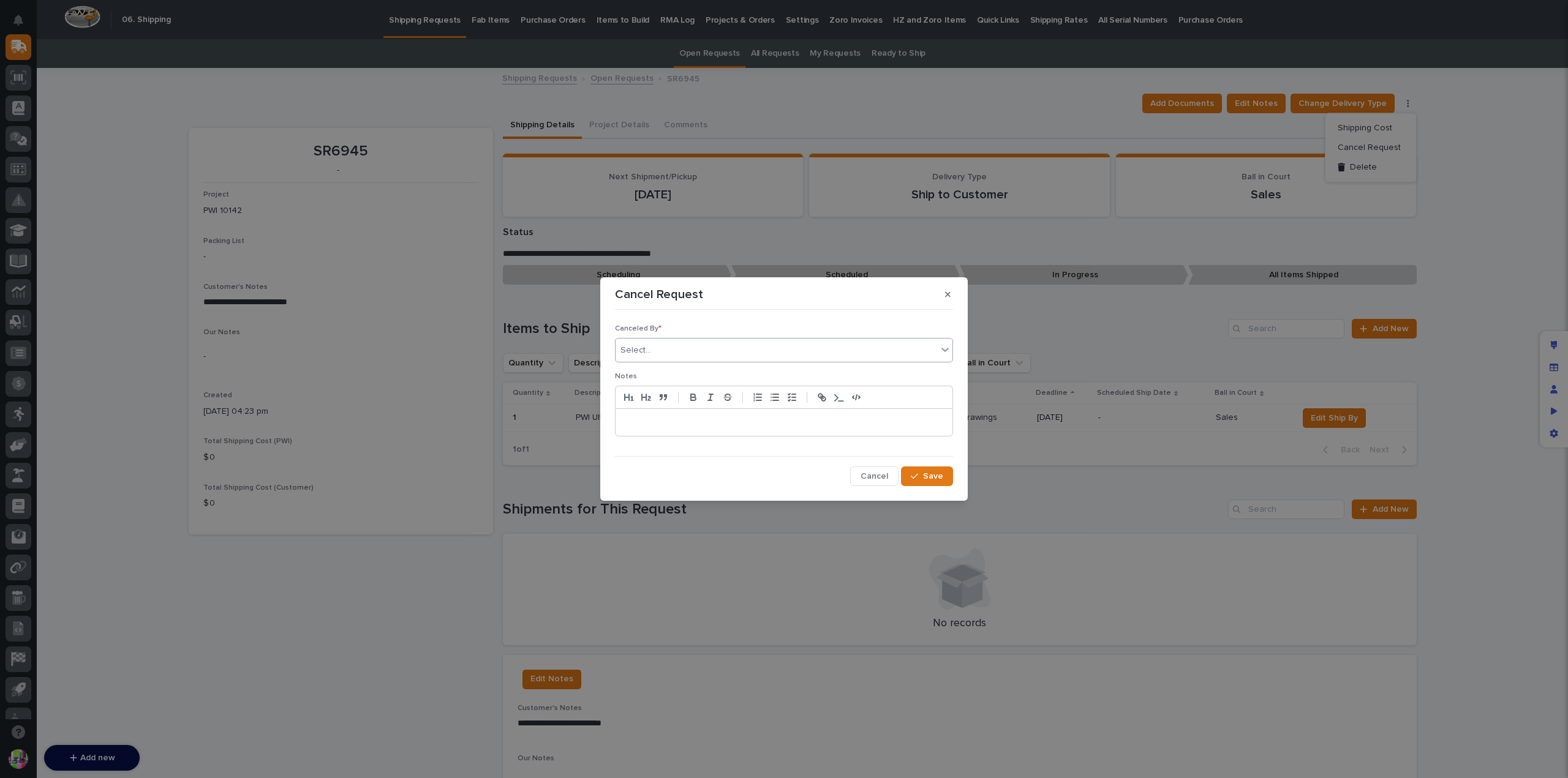
click at [688, 346] on div "Select..." at bounding box center [776, 351] width 322 height 20
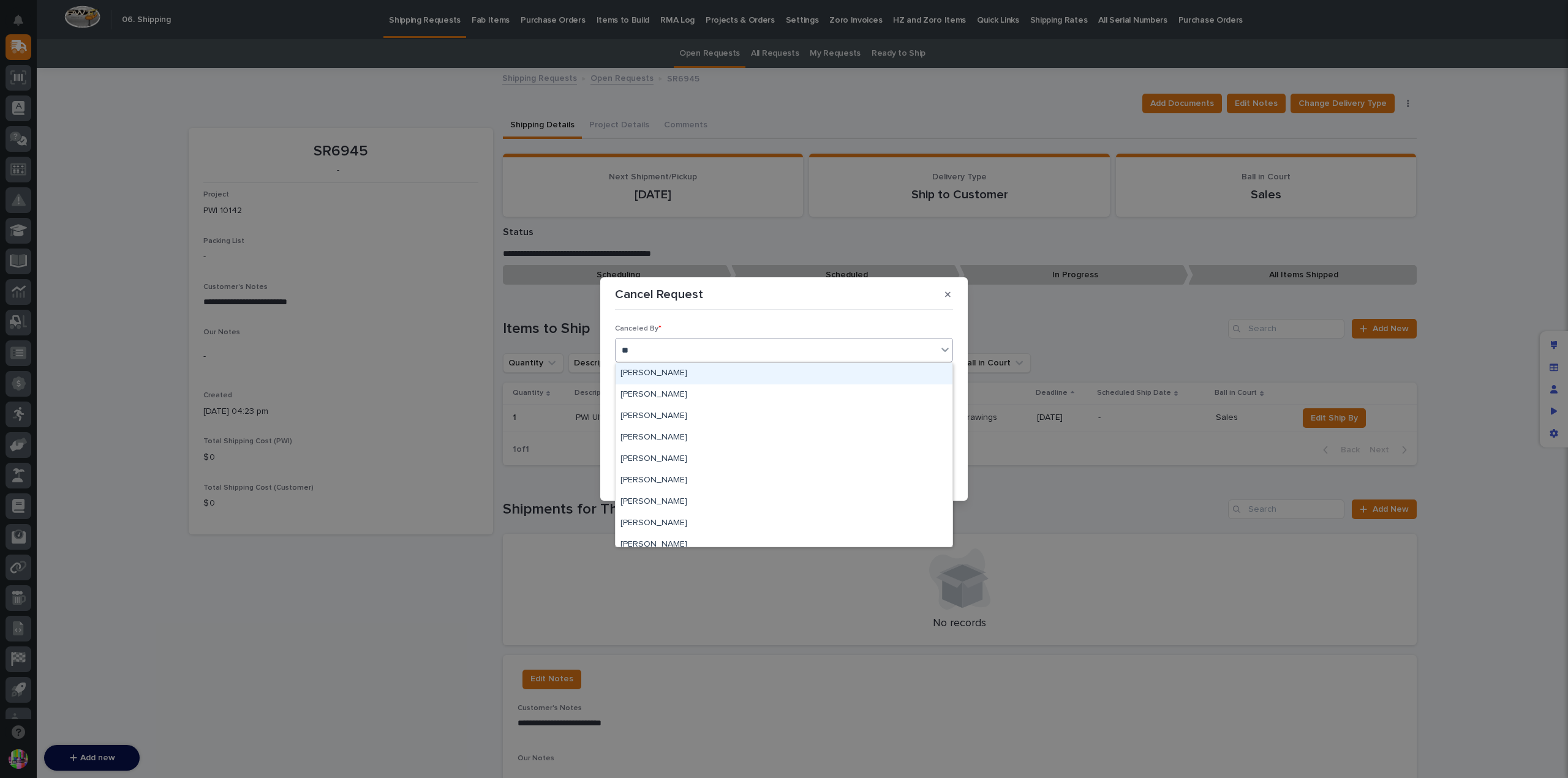
type input "***"
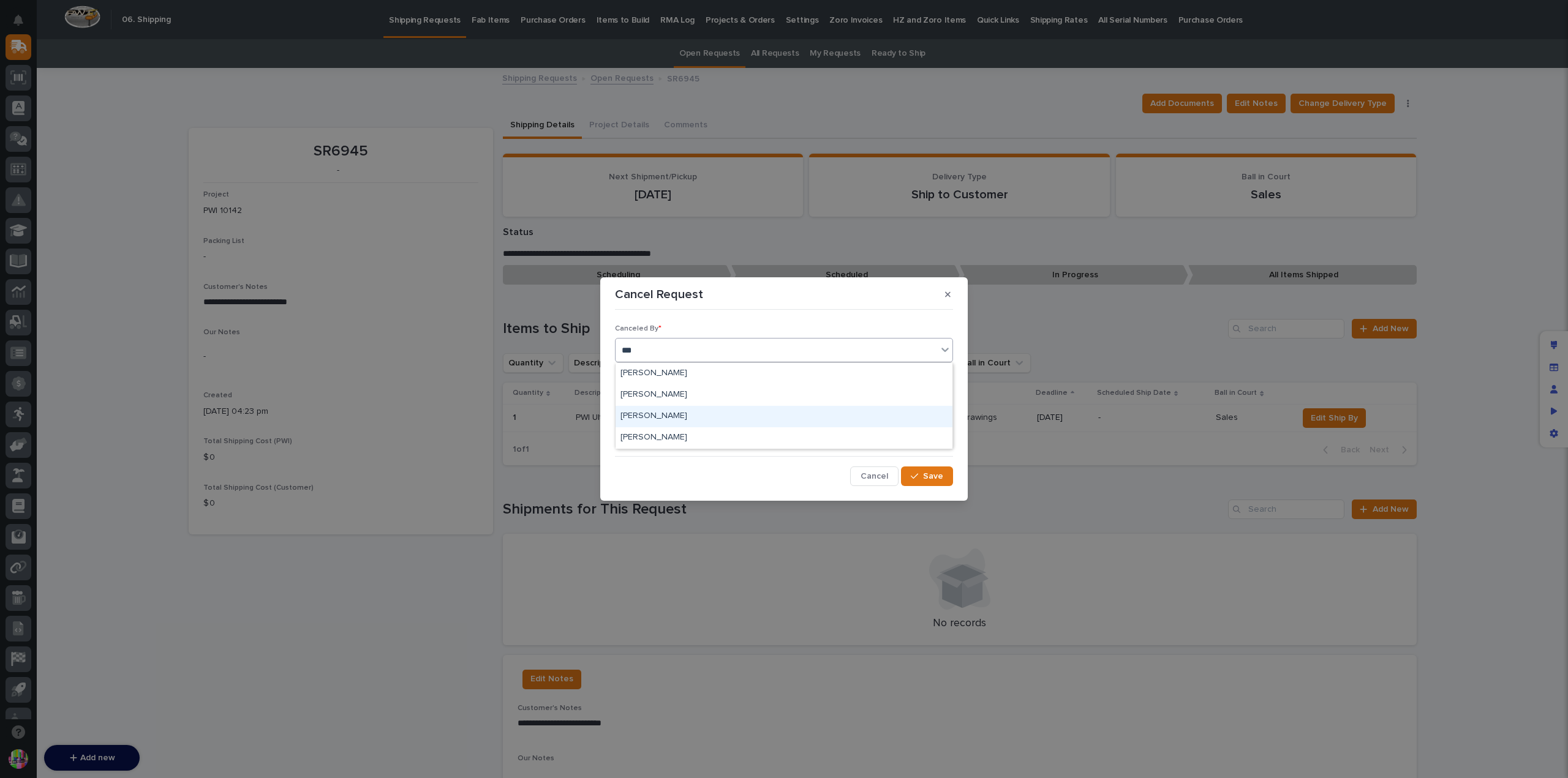
click at [693, 416] on div "Jason Miller" at bounding box center [784, 416] width 337 height 21
click at [692, 423] on p at bounding box center [783, 422] width 318 height 12
click at [943, 474] on span "Save" at bounding box center [933, 477] width 20 height 11
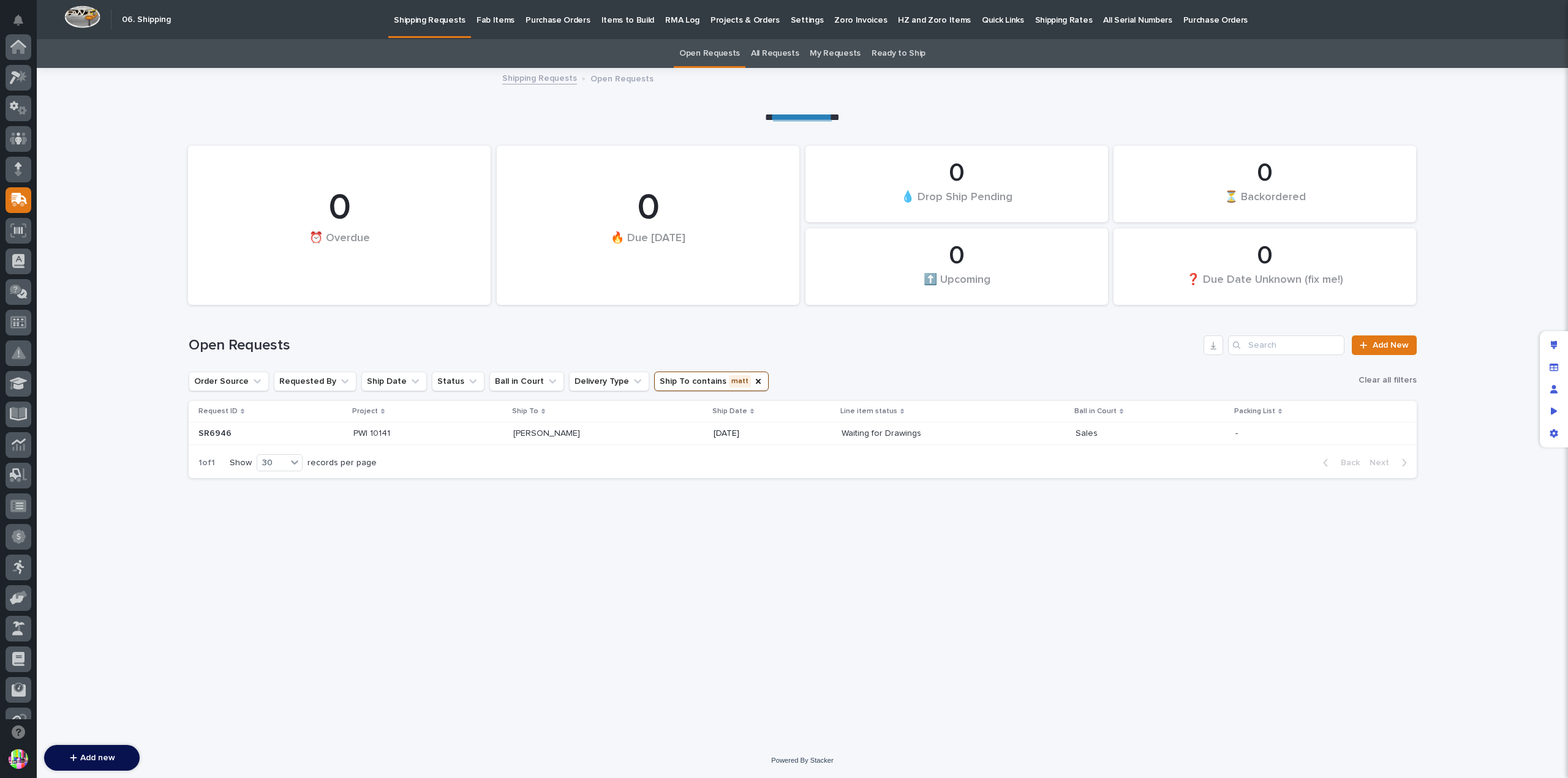
scroll to position [153, 0]
click at [223, 428] on p "SR6946" at bounding box center [216, 432] width 36 height 13
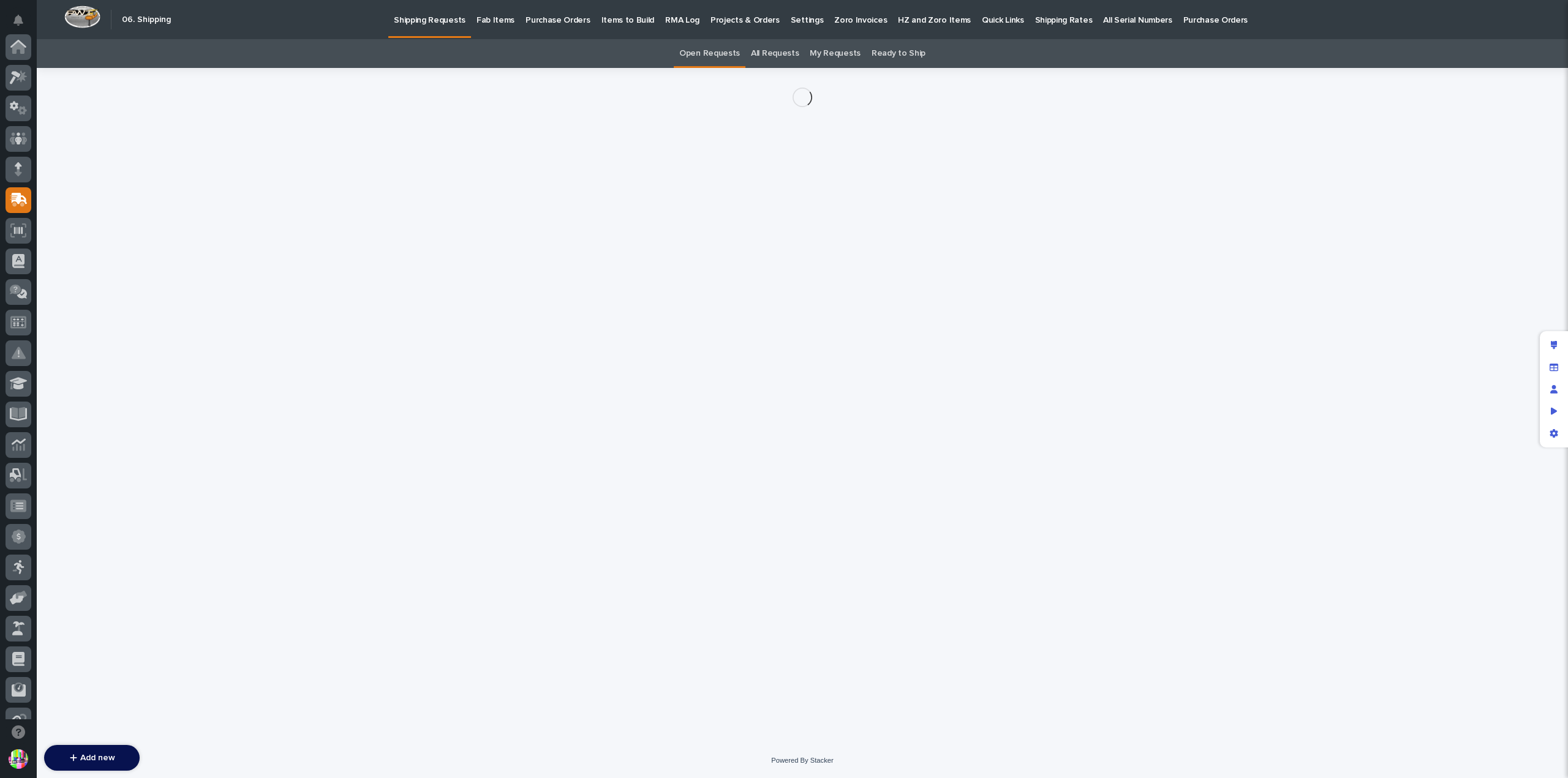
scroll to position [153, 0]
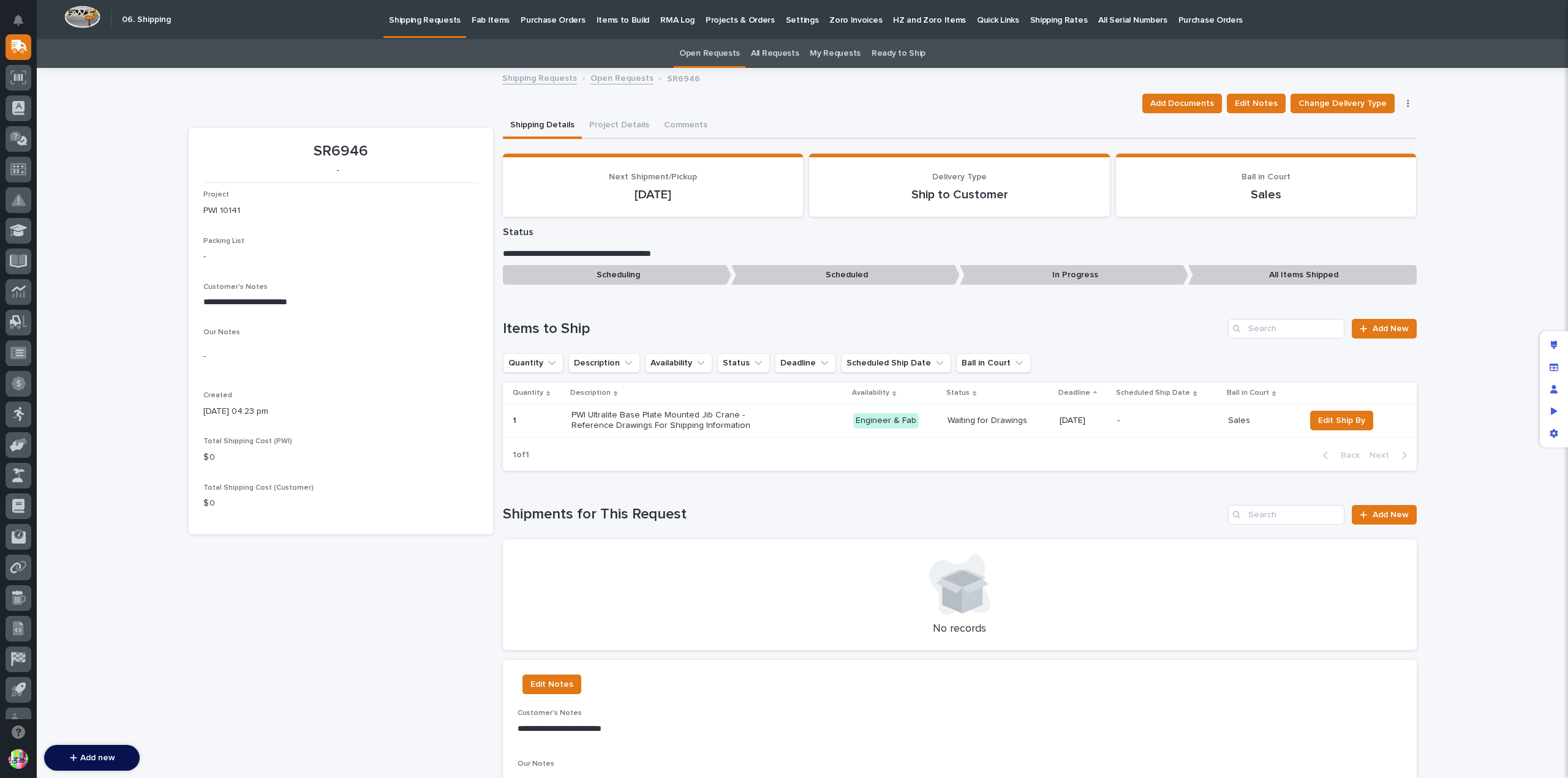
click at [1407, 100] on icon "button" at bounding box center [1408, 104] width 2 height 9
click at [1383, 142] on span "Cancel Request" at bounding box center [1370, 147] width 63 height 15
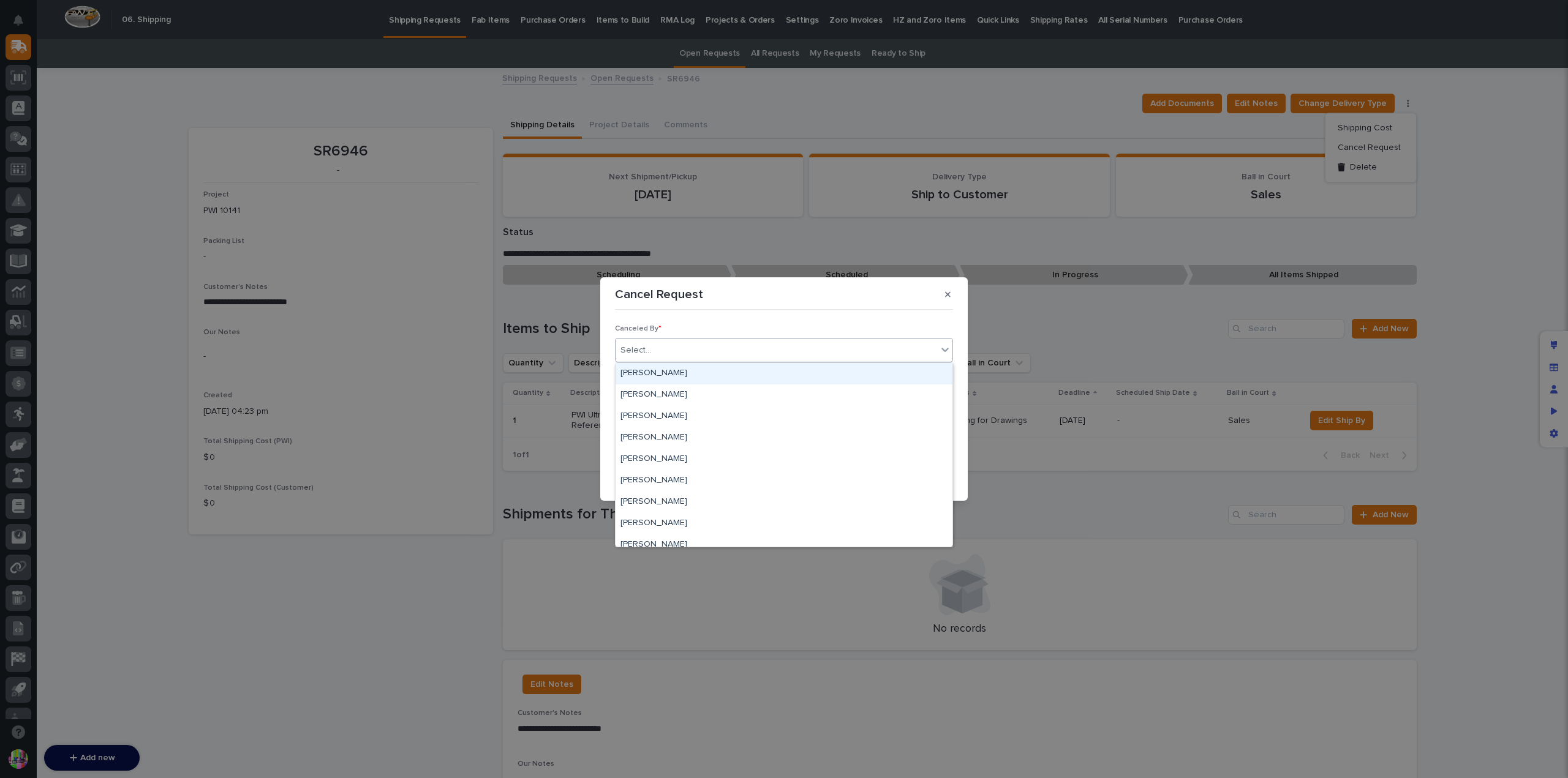
click at [680, 359] on div "Select..." at bounding box center [776, 351] width 322 height 20
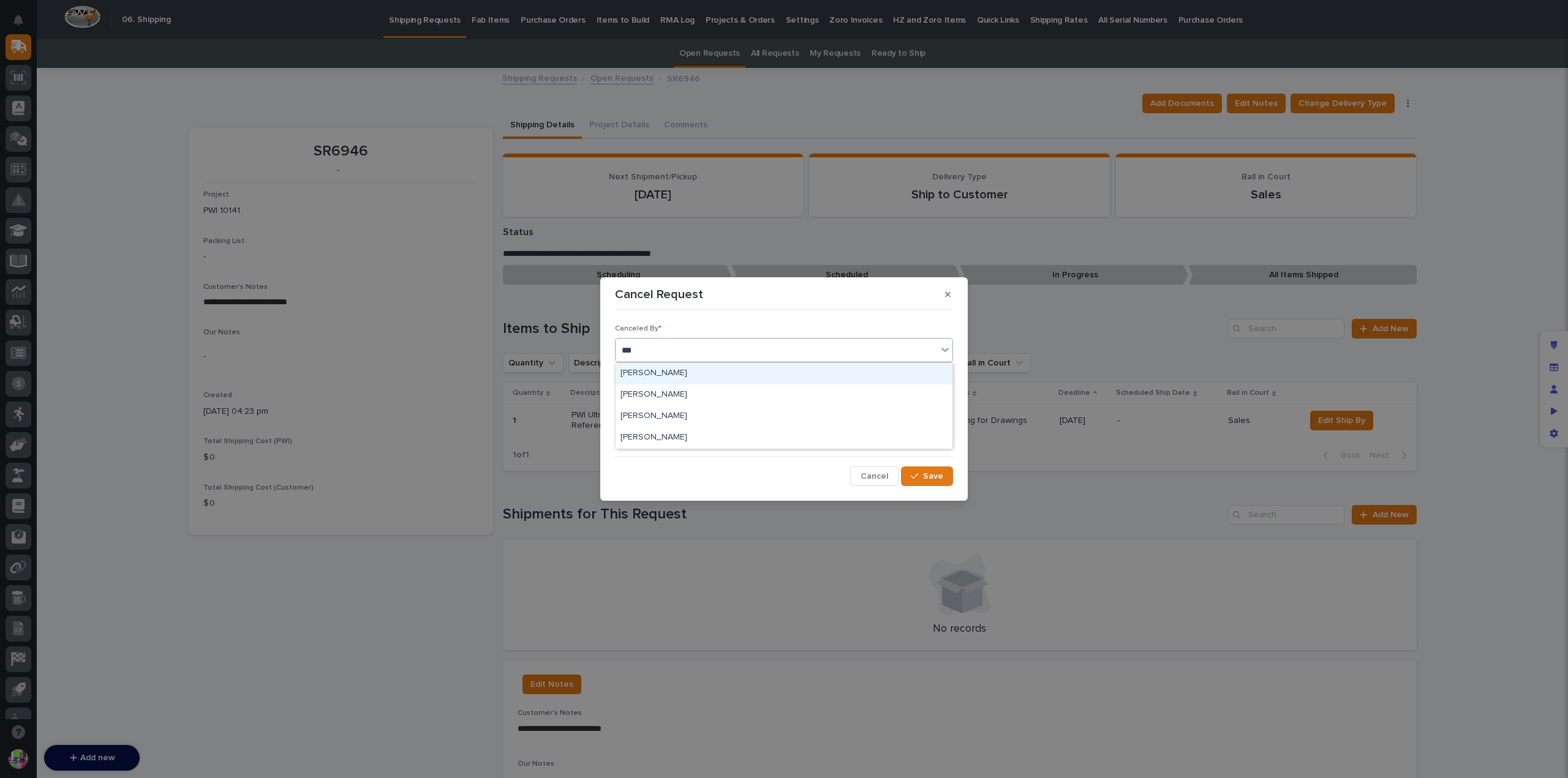
type input "****"
click at [659, 409] on div "Jason Miller" at bounding box center [784, 416] width 337 height 21
click at [695, 415] on div at bounding box center [784, 422] width 337 height 27
paste div
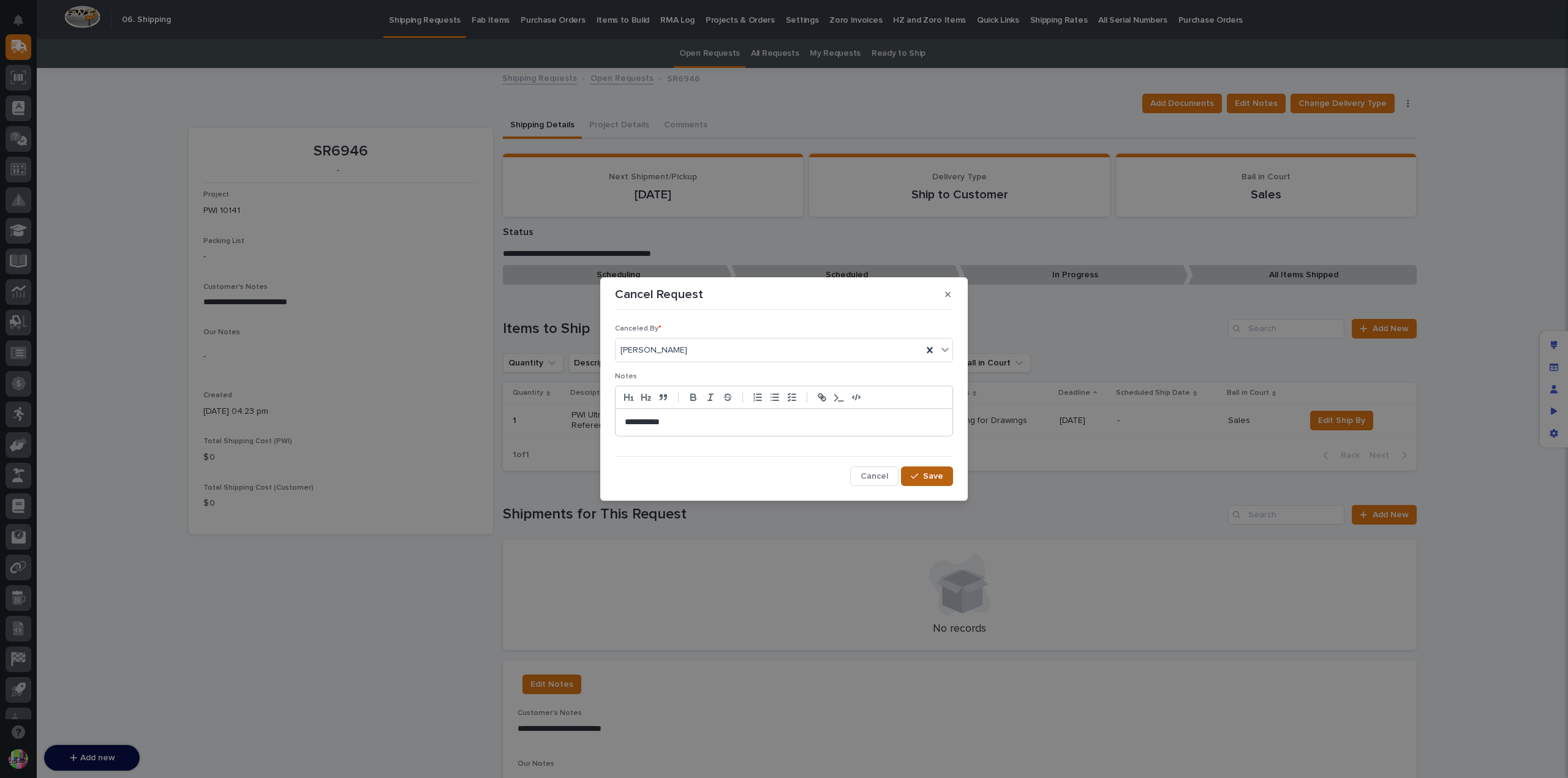
click at [914, 477] on icon "button" at bounding box center [914, 476] width 7 height 6
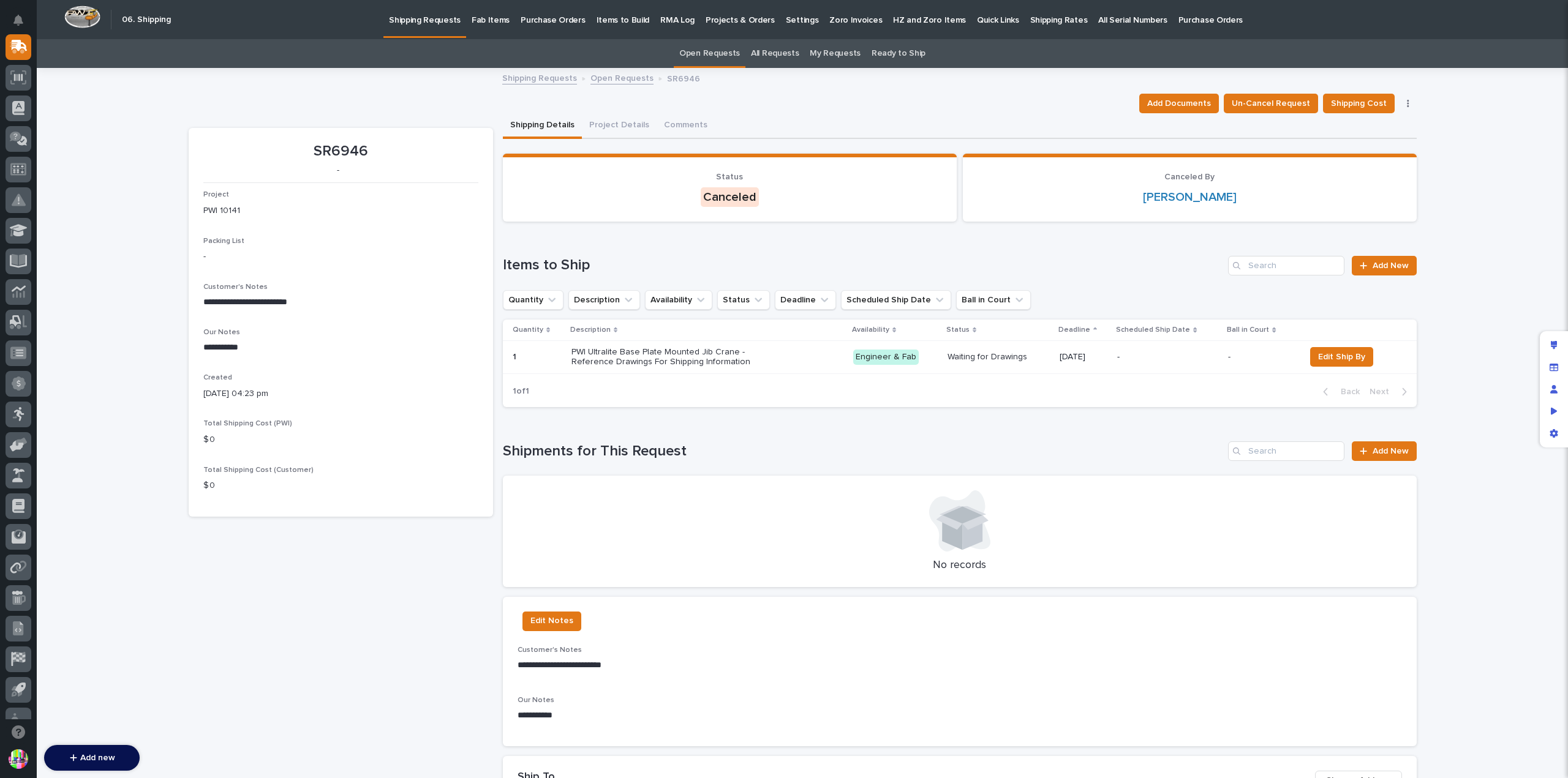
click at [707, 355] on p "PWI Ultralite Base Plate Mounted Jib Crane - Reference Drawings For Shipping In…" at bounding box center [679, 358] width 215 height 21
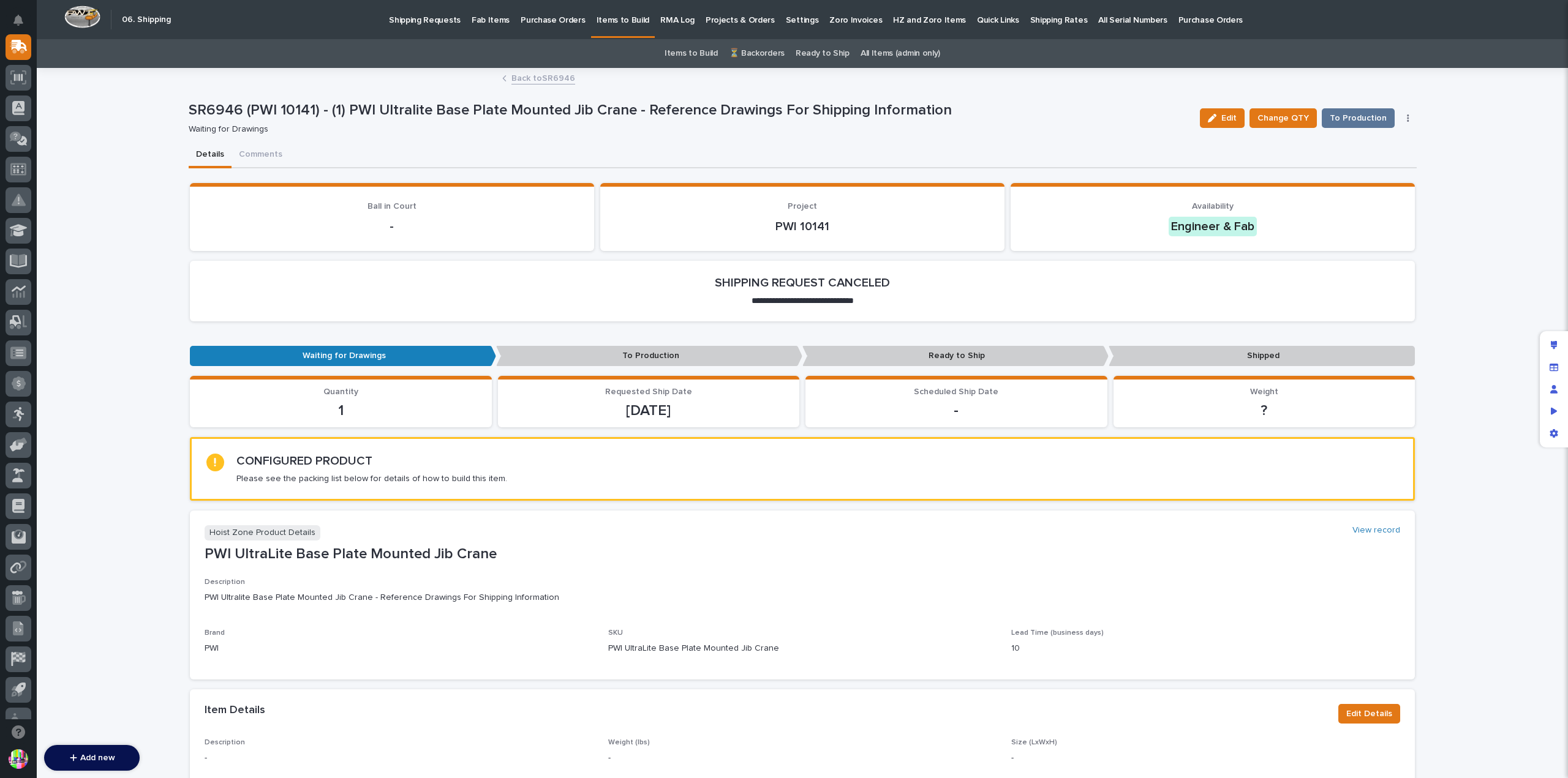
click at [1400, 121] on button "button" at bounding box center [1408, 118] width 17 height 9
click at [1384, 154] on button "Mark Canceled" at bounding box center [1371, 162] width 81 height 19
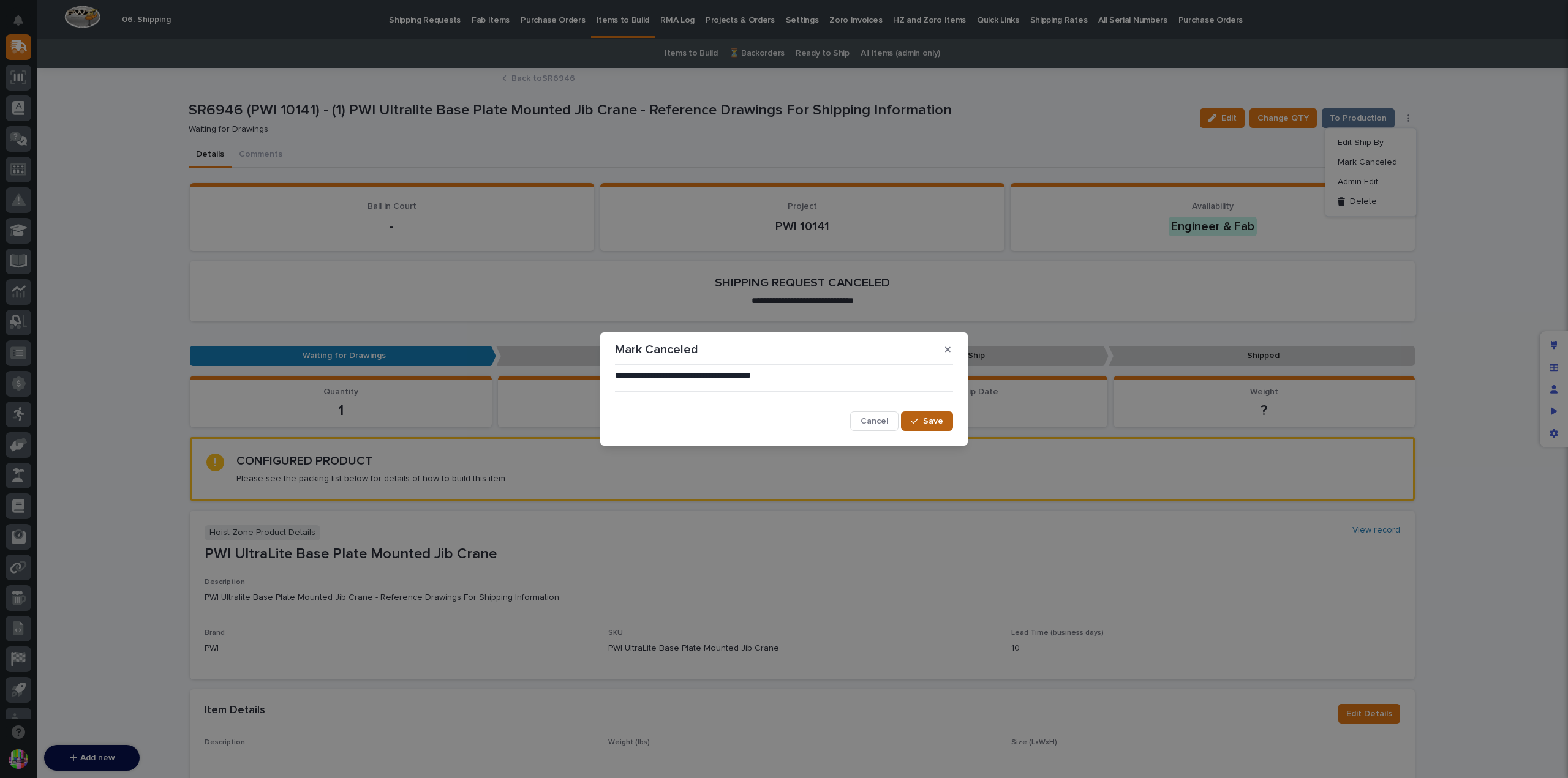
click at [924, 414] on button "Save" at bounding box center [927, 421] width 52 height 19
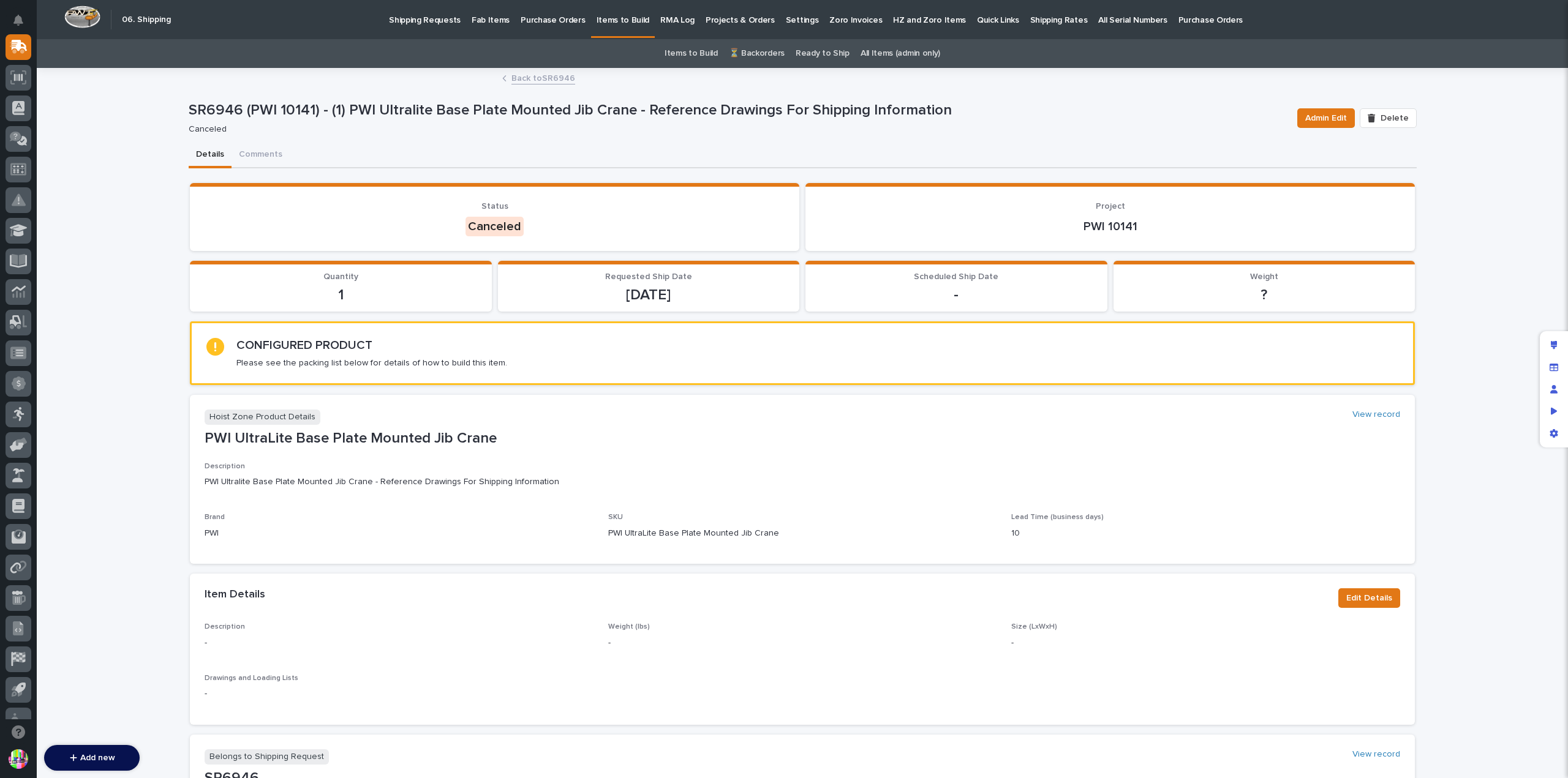
click at [545, 74] on link "Back to SR6946" at bounding box center [543, 77] width 64 height 14
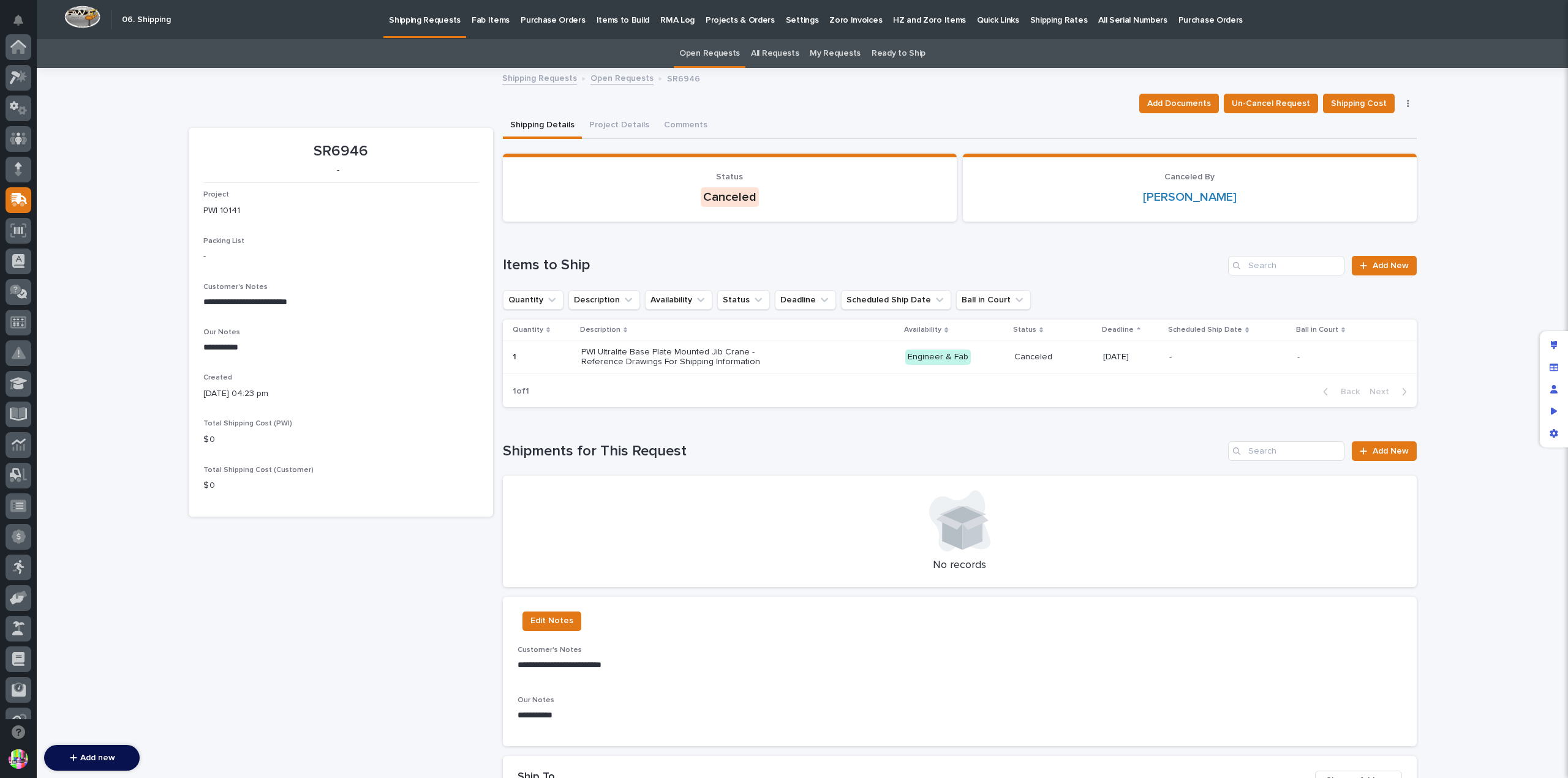
scroll to position [153, 0]
